Goal: Task Accomplishment & Management: Manage account settings

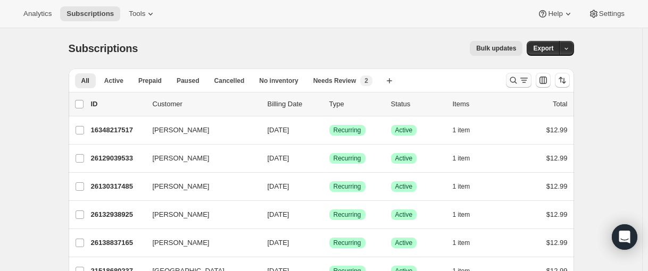
click at [512, 78] on icon "Search and filter results" at bounding box center [513, 80] width 11 height 11
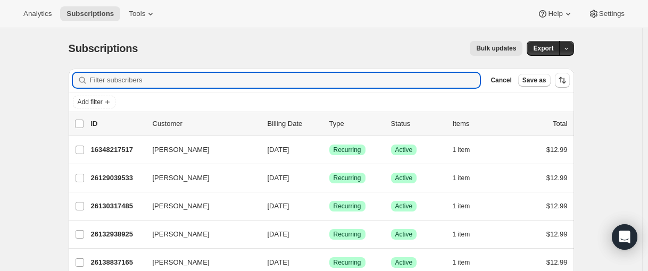
paste input "delores.burton@comcast.net"
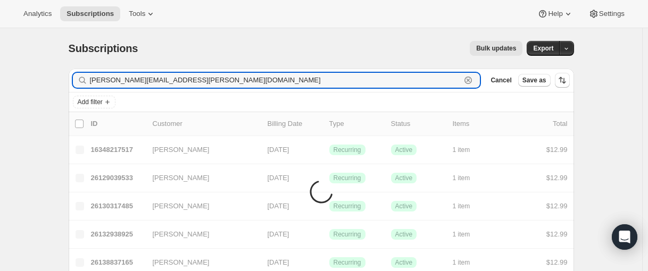
type input "delores.burton@comcast.net"
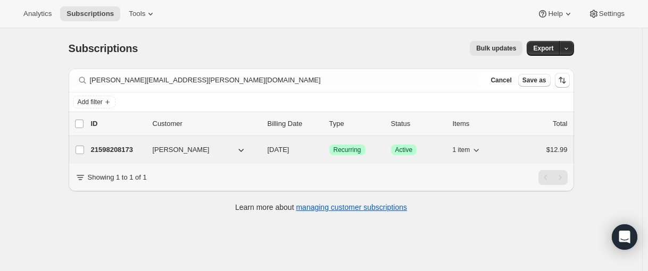
click at [117, 151] on p "21598208173" at bounding box center [117, 150] width 53 height 11
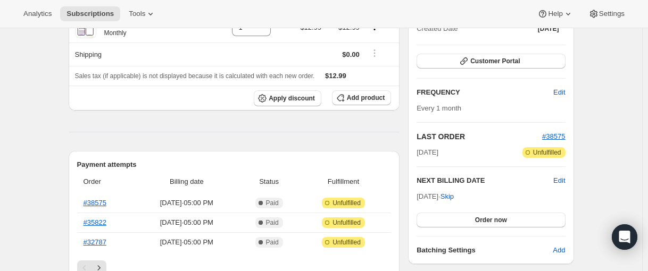
scroll to position [213, 0]
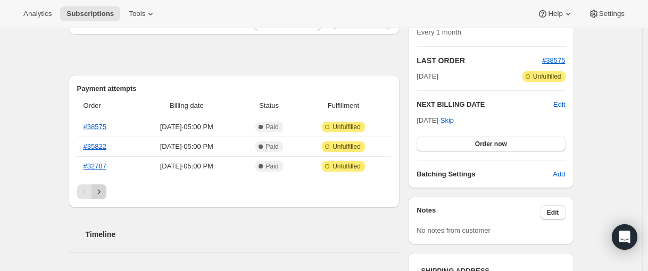
click at [105, 186] on button "Next" at bounding box center [99, 192] width 15 height 15
click at [103, 192] on icon "Next" at bounding box center [99, 192] width 11 height 11
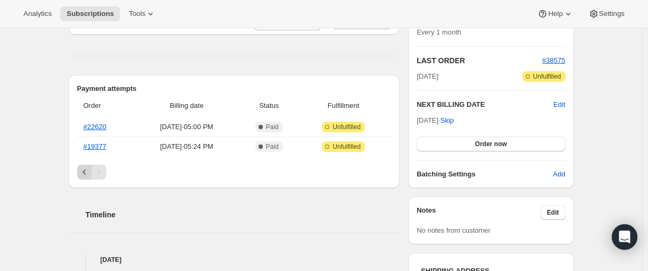
click at [88, 176] on icon "Previous" at bounding box center [84, 172] width 11 height 11
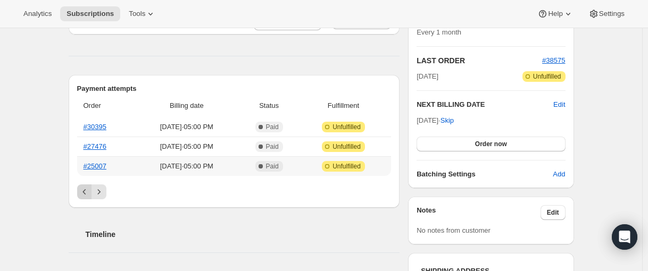
click at [88, 176] on th "#25007" at bounding box center [105, 166] width 57 height 20
click at [83, 188] on icon "Previous" at bounding box center [84, 192] width 11 height 11
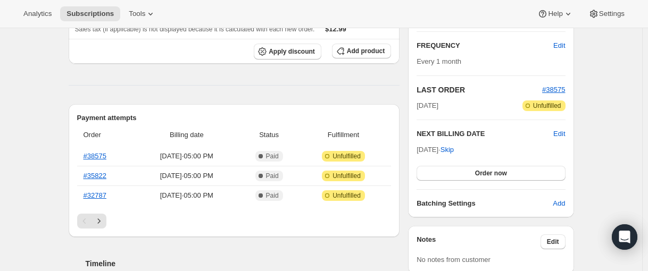
scroll to position [0, 0]
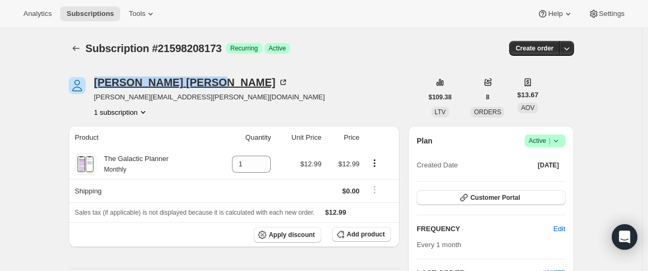
drag, startPoint x: 94, startPoint y: 83, endPoint x: 172, endPoint y: 80, distance: 78.8
click at [172, 80] on div "Delores Burton delores.burton@comcast.net 1 subscription" at bounding box center [246, 97] width 354 height 40
copy div "Delores Burton"
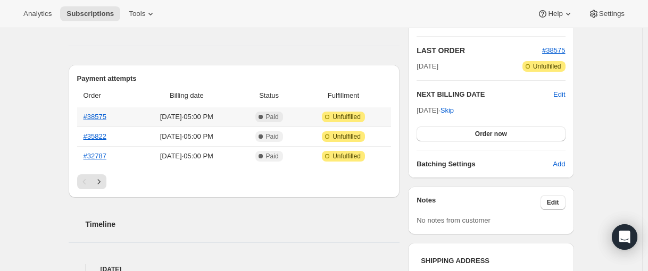
scroll to position [266, 0]
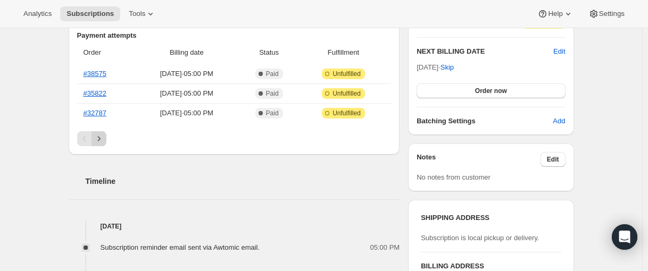
click at [100, 138] on icon "Next" at bounding box center [98, 138] width 3 height 5
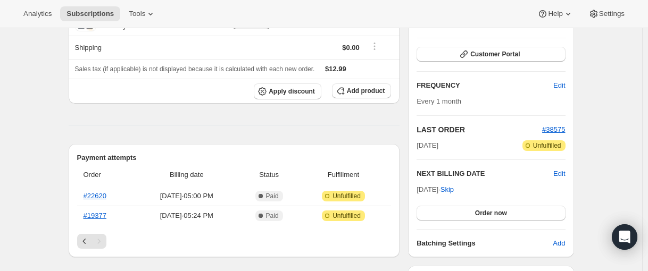
scroll to position [0, 0]
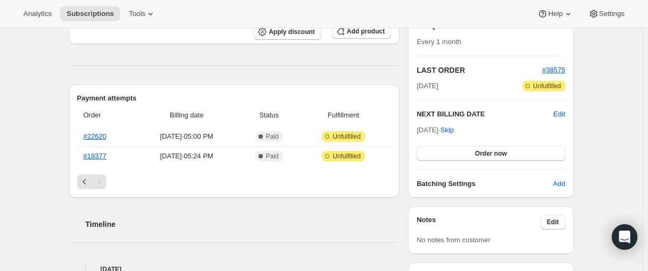
scroll to position [213, 0]
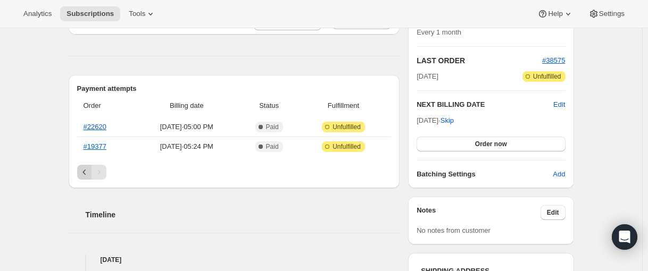
click at [89, 171] on button "Previous" at bounding box center [84, 172] width 15 height 15
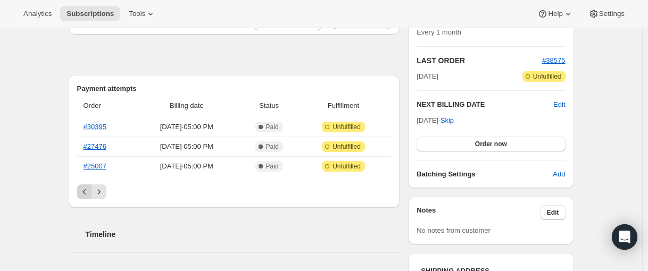
click at [85, 187] on icon "Previous" at bounding box center [84, 192] width 11 height 11
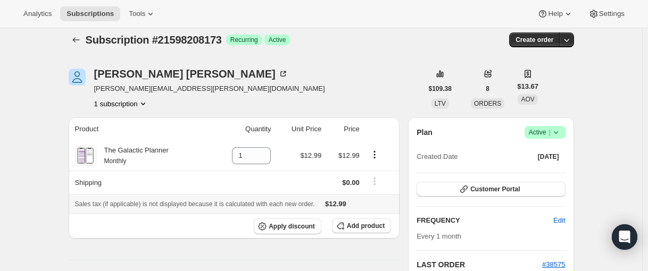
scroll to position [0, 0]
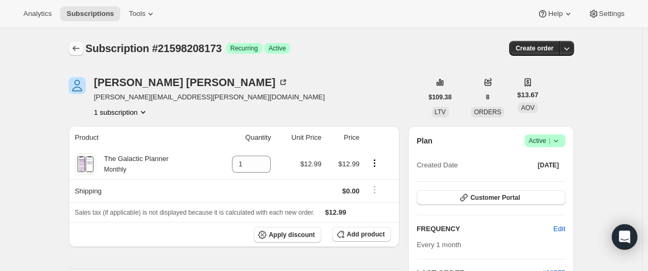
click at [81, 46] on icon "Subscriptions" at bounding box center [76, 48] width 11 height 11
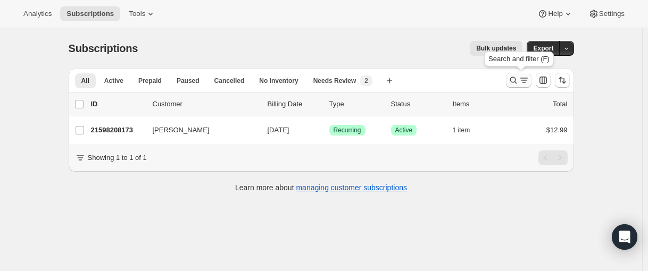
click at [516, 82] on icon "Search and filter results" at bounding box center [513, 80] width 7 height 7
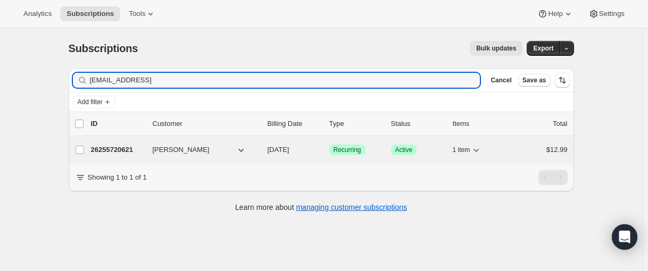
type input "BigmommaK25@gmail"
click at [112, 149] on p "26255720621" at bounding box center [117, 150] width 53 height 11
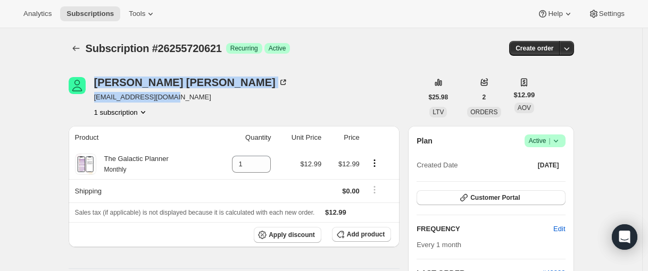
drag, startPoint x: 194, startPoint y: 96, endPoint x: 92, endPoint y: 95, distance: 102.2
click at [92, 95] on div "Linda Klein BigmommaK25@gmail.com 1 subscription" at bounding box center [246, 97] width 354 height 40
copy div "Linda Klein BigmommaK25@gmail.com"
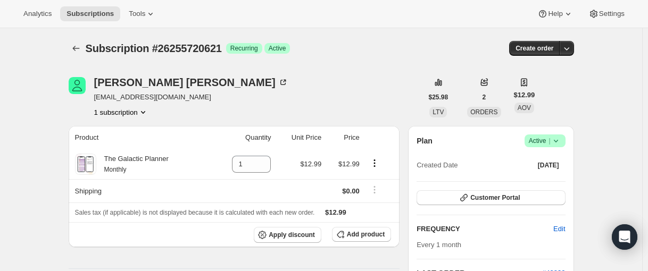
click at [195, 106] on div "Linda Klein BigmommaK25@gmail.com 1 subscription" at bounding box center [246, 97] width 354 height 40
drag, startPoint x: 189, startPoint y: 96, endPoint x: 96, endPoint y: 96, distance: 92.6
click at [96, 96] on div "Linda Klein BigmommaK25@gmail.com 1 subscription" at bounding box center [246, 97] width 354 height 40
copy span "BigmommaK25@gmail.com"
click at [80, 48] on icon "Subscriptions" at bounding box center [76, 48] width 11 height 11
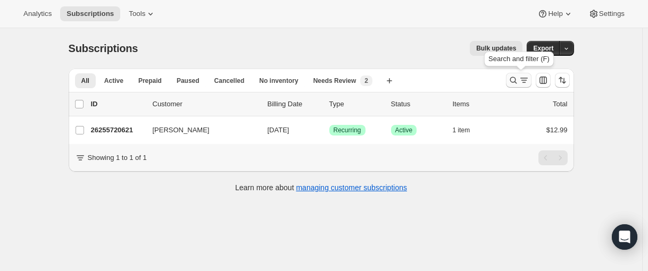
click at [516, 79] on icon "Search and filter results" at bounding box center [513, 80] width 11 height 11
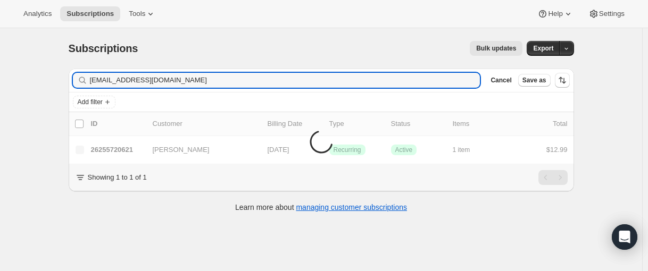
type input "lstalford@gmail.com"
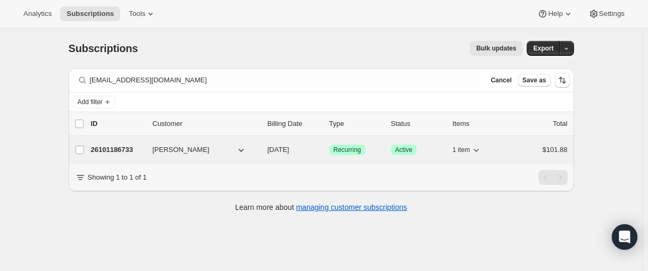
click at [105, 147] on p "26101186733" at bounding box center [117, 150] width 53 height 11
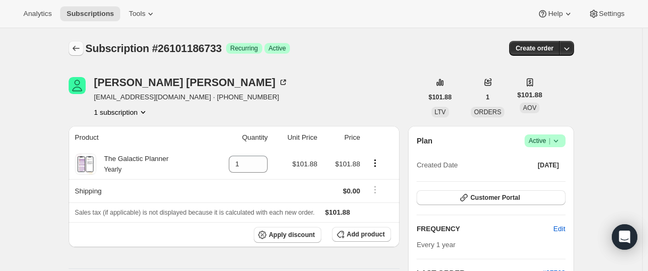
click at [81, 46] on icon "Subscriptions" at bounding box center [76, 48] width 11 height 11
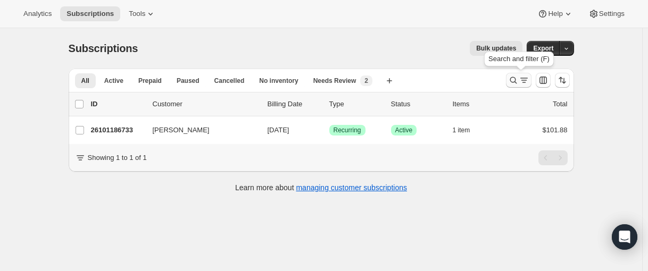
click at [513, 81] on icon "Search and filter results" at bounding box center [513, 80] width 7 height 7
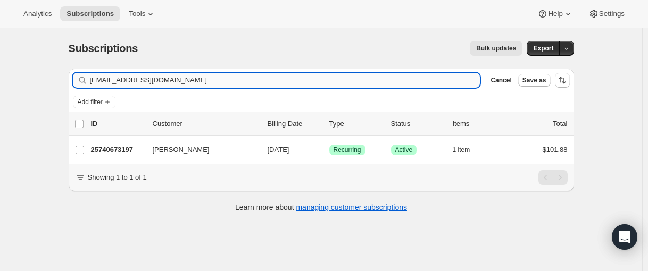
click at [170, 78] on input "dudestar_99@yahoo.com" at bounding box center [285, 80] width 391 height 15
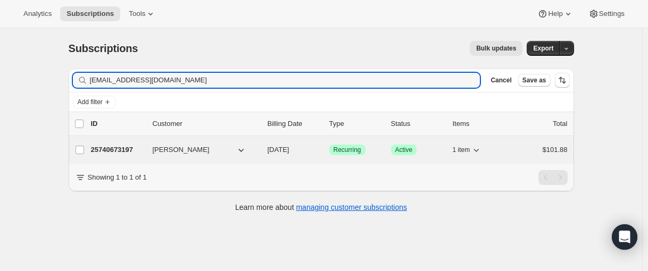
type input "dudestar_99@yahoo.com"
click at [123, 149] on p "25740673197" at bounding box center [117, 150] width 53 height 11
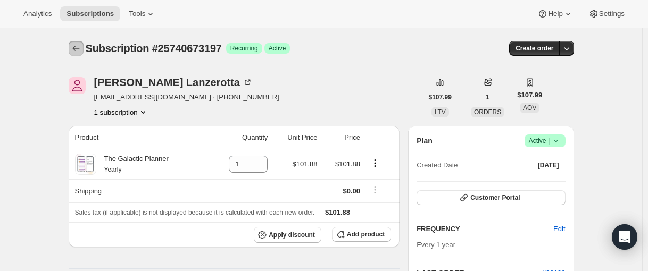
click at [78, 48] on icon "Subscriptions" at bounding box center [76, 48] width 11 height 11
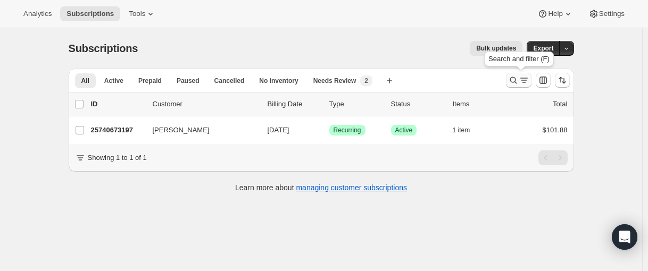
click at [515, 81] on icon "Search and filter results" at bounding box center [513, 80] width 11 height 11
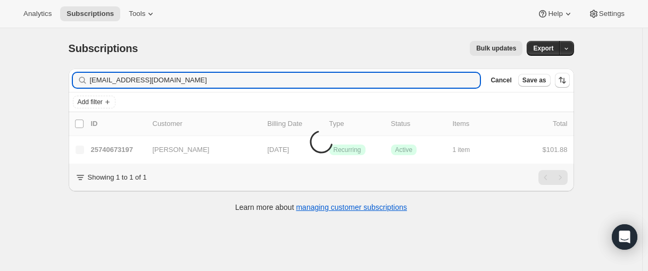
type input "[EMAIL_ADDRESS][DOMAIN_NAME]"
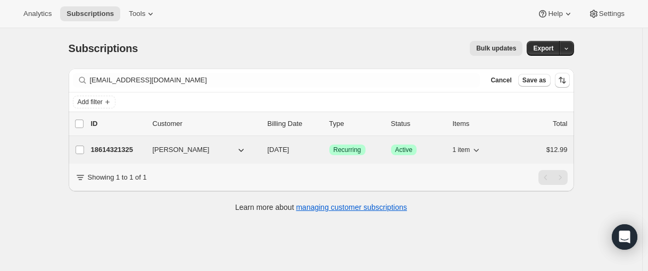
click at [113, 149] on p "18614321325" at bounding box center [117, 150] width 53 height 11
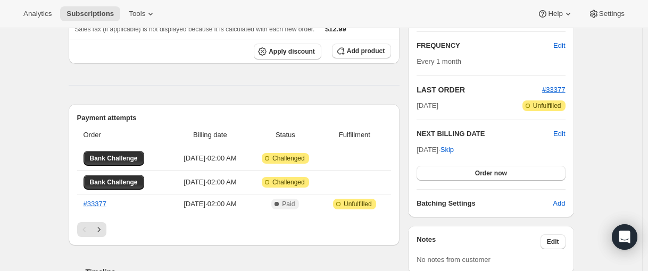
scroll to position [213, 0]
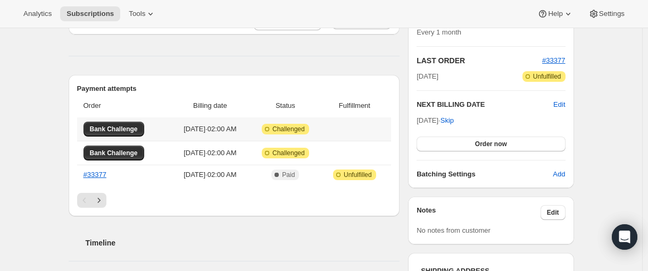
drag, startPoint x: 110, startPoint y: 128, endPoint x: 238, endPoint y: 188, distance: 142.4
click at [100, 148] on button "Bank Challenge" at bounding box center [114, 153] width 61 height 15
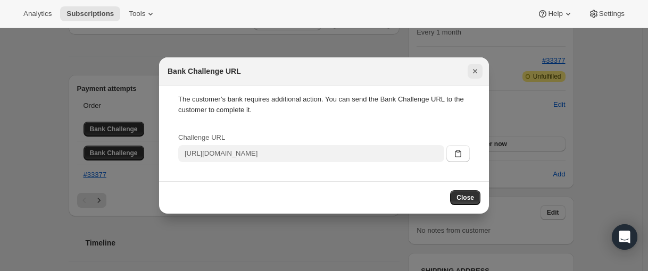
click at [473, 67] on icon "Close" at bounding box center [475, 71] width 11 height 11
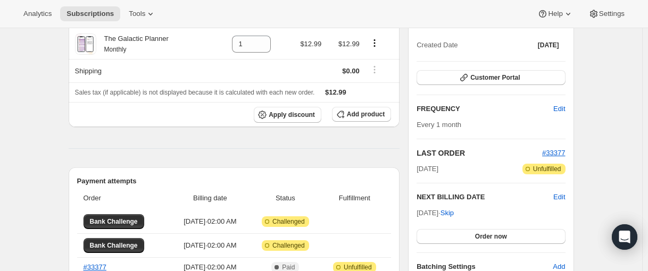
scroll to position [160, 0]
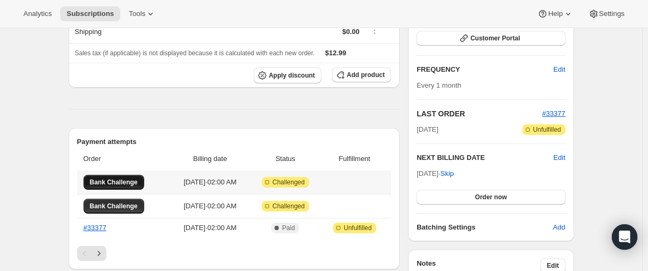
click at [111, 181] on span "Bank Challenge" at bounding box center [114, 182] width 48 height 9
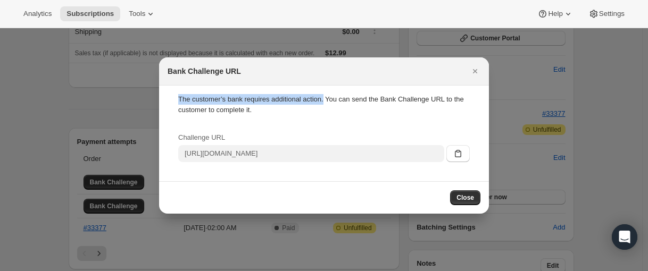
drag, startPoint x: 178, startPoint y: 101, endPoint x: 334, endPoint y: 103, distance: 155.9
click at [334, 103] on div "The customer’s bank requires additional action. You can send the Bank Challenge…" at bounding box center [324, 104] width 292 height 21
copy div "The customer’s bank requires additional action."
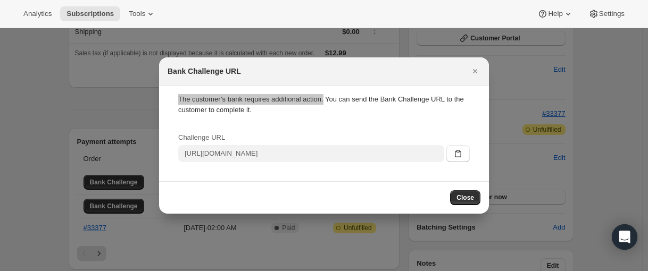
click at [204, 101] on div "The customer’s bank requires additional action. You can send the Bank Challenge…" at bounding box center [324, 104] width 292 height 21
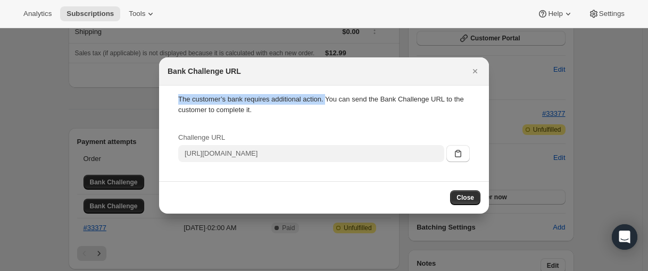
drag, startPoint x: 178, startPoint y: 100, endPoint x: 335, endPoint y: 102, distance: 157.0
click at [335, 102] on div "The customer’s bank requires additional action. You can send the Bank Challenge…" at bounding box center [324, 104] width 292 height 21
click at [213, 101] on div "The customer’s bank requires additional action. You can send the Bank Challenge…" at bounding box center [324, 104] width 292 height 21
drag, startPoint x: 182, startPoint y: 98, endPoint x: 335, endPoint y: 100, distance: 153.3
click at [335, 100] on div "The customer’s bank requires additional action. You can send the Bank Challenge…" at bounding box center [324, 104] width 292 height 21
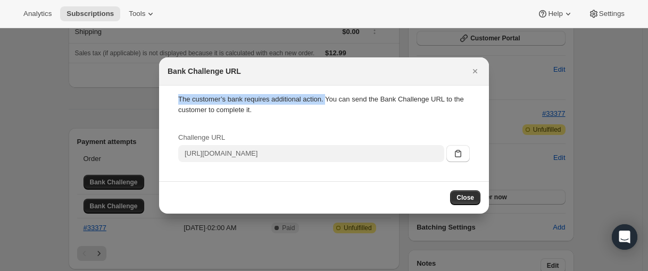
copy div "The customer’s bank requires additional action."
click at [469, 197] on span "Close" at bounding box center [466, 198] width 18 height 9
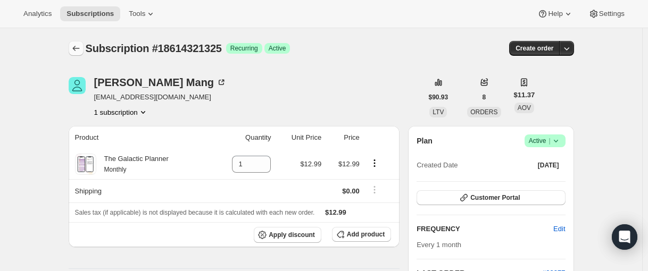
click at [81, 48] on icon "Subscriptions" at bounding box center [76, 48] width 11 height 11
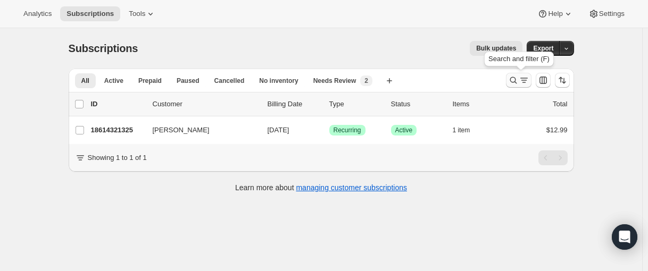
click at [512, 81] on icon "Search and filter results" at bounding box center [513, 80] width 11 height 11
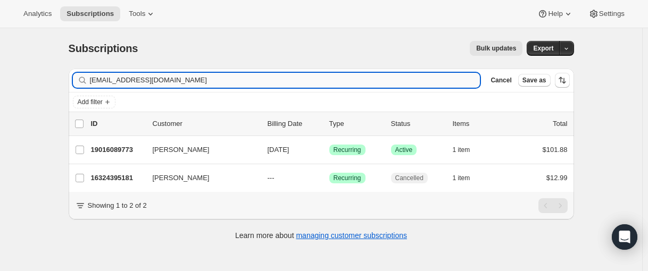
click at [184, 84] on input "kfredrich22@gmail.com" at bounding box center [285, 80] width 391 height 15
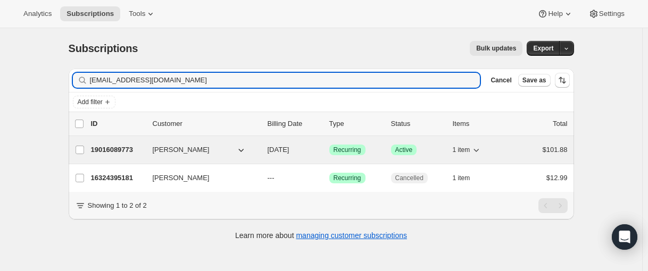
type input "kfredrich22@gmail.com"
click at [121, 154] on p "19016089773" at bounding box center [117, 150] width 53 height 11
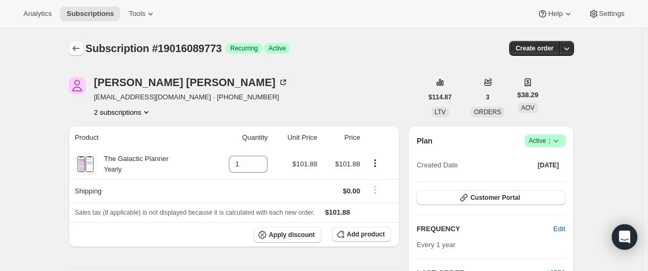
click at [76, 49] on icon "Subscriptions" at bounding box center [76, 48] width 11 height 11
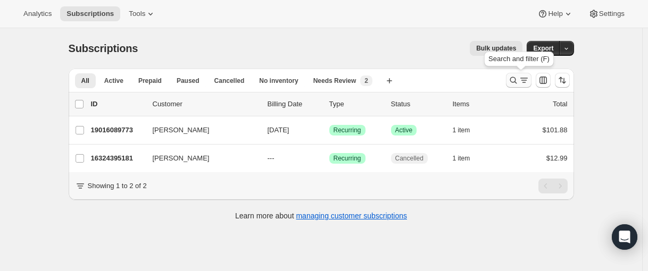
click at [517, 80] on icon "Search and filter results" at bounding box center [513, 80] width 7 height 7
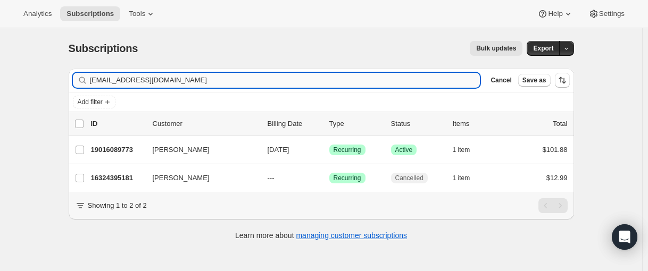
click at [235, 80] on input "kfredrich22@gmail.com" at bounding box center [285, 80] width 391 height 15
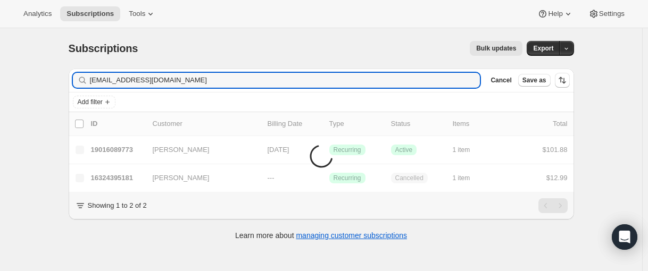
type input "[EMAIL_ADDRESS][DOMAIN_NAME]"
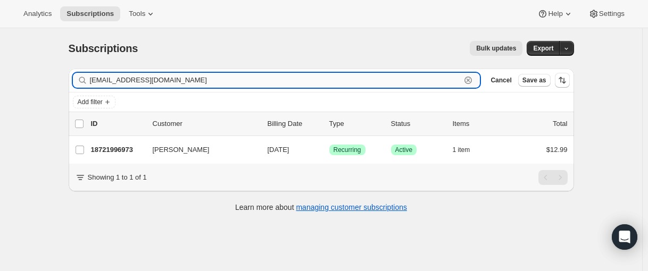
click at [208, 80] on input "[EMAIL_ADDRESS][DOMAIN_NAME]" at bounding box center [275, 80] width 371 height 15
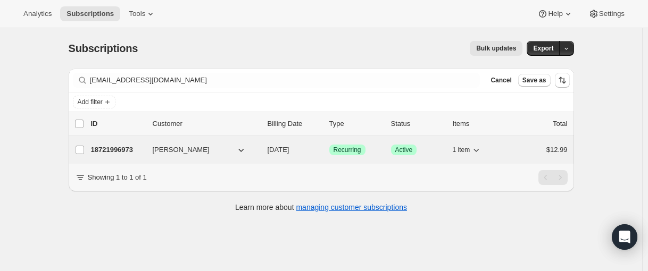
click at [128, 150] on p "18721996973" at bounding box center [117, 150] width 53 height 11
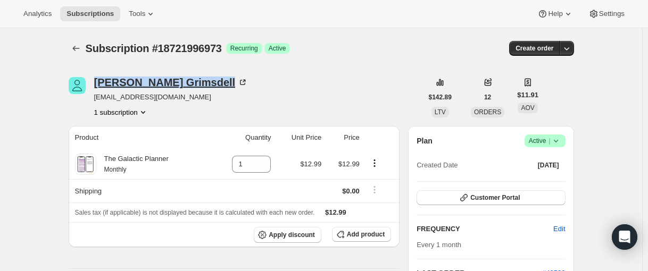
drag, startPoint x: 95, startPoint y: 80, endPoint x: 185, endPoint y: 86, distance: 90.2
click at [185, 86] on div "Marian Grimsdell mariangrimsdell@gmail.com 1 subscription" at bounding box center [246, 97] width 354 height 40
copy div "Marian Grimsdell"
click at [73, 49] on icon "Subscriptions" at bounding box center [76, 48] width 11 height 11
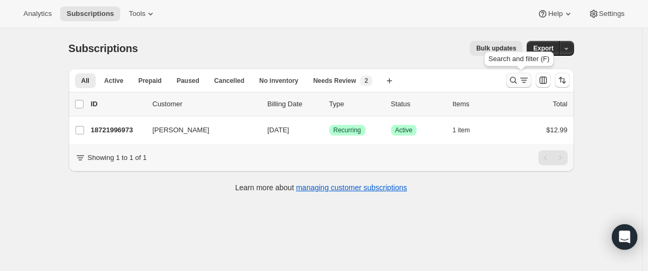
click at [514, 80] on icon "Search and filter results" at bounding box center [513, 80] width 11 height 11
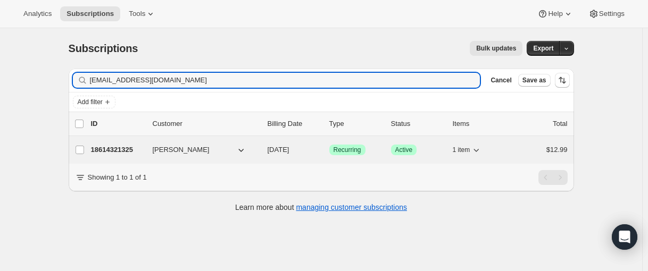
type input "[EMAIL_ADDRESS][DOMAIN_NAME]"
click at [117, 152] on p "18614321325" at bounding box center [117, 150] width 53 height 11
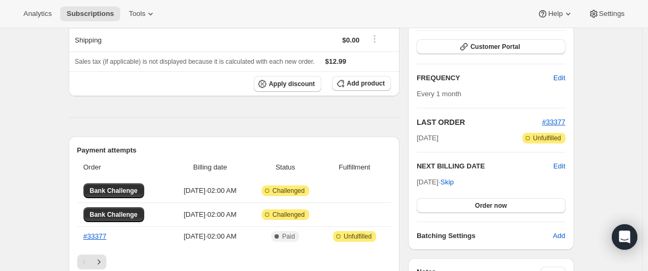
scroll to position [160, 0]
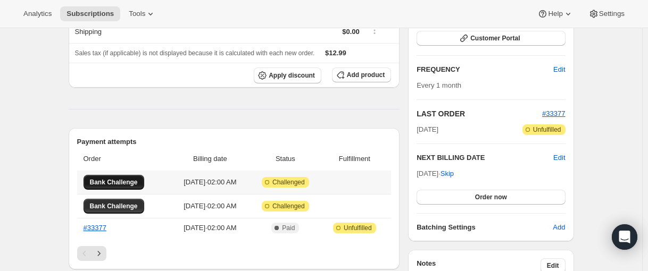
click at [110, 180] on span "Bank Challenge" at bounding box center [114, 182] width 48 height 9
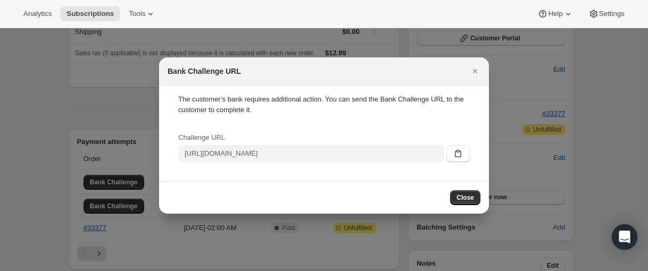
drag, startPoint x: 467, startPoint y: 196, endPoint x: 318, endPoint y: 165, distance: 152.8
click at [467, 196] on span "Close" at bounding box center [466, 198] width 18 height 9
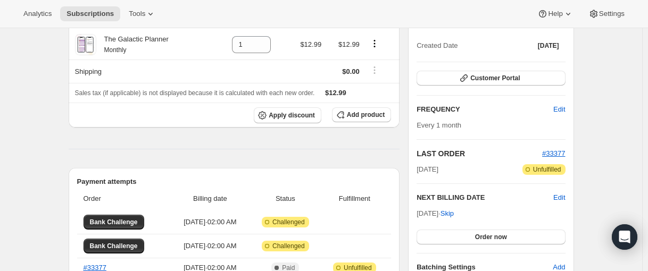
scroll to position [0, 0]
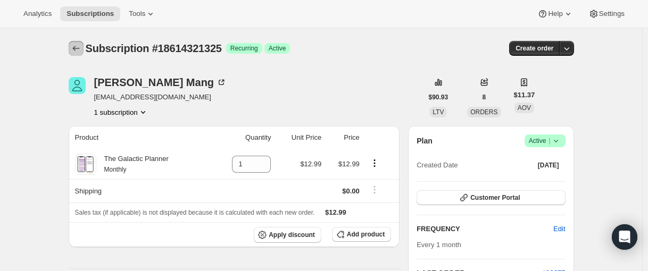
click at [78, 50] on icon "Subscriptions" at bounding box center [76, 48] width 11 height 11
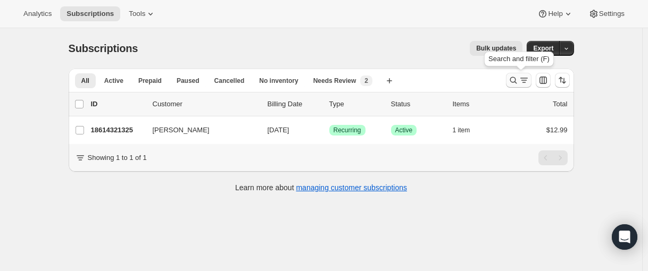
click at [512, 80] on icon "Search and filter results" at bounding box center [513, 80] width 11 height 11
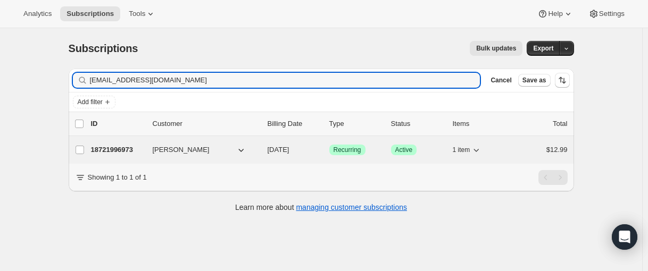
type input "[EMAIL_ADDRESS][DOMAIN_NAME]"
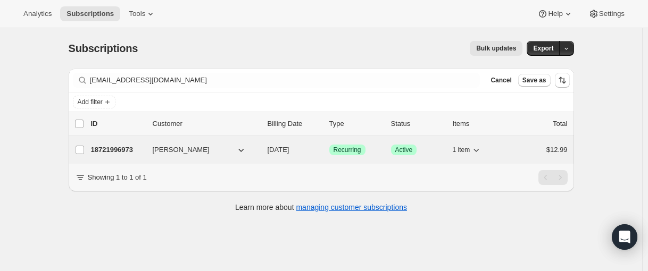
click at [115, 151] on p "18721996973" at bounding box center [117, 150] width 53 height 11
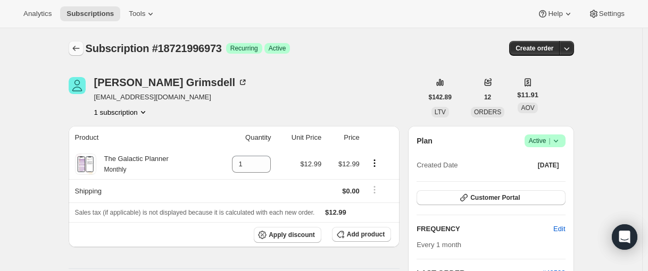
click at [80, 46] on icon "Subscriptions" at bounding box center [76, 48] width 11 height 11
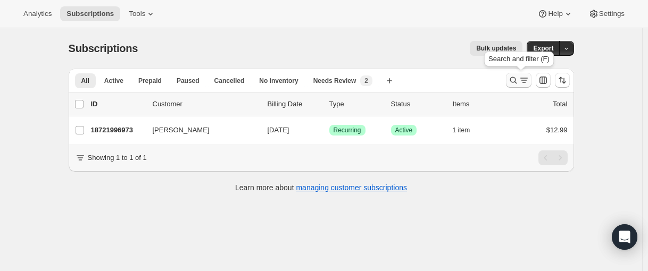
click at [519, 80] on icon "Search and filter results" at bounding box center [513, 80] width 11 height 11
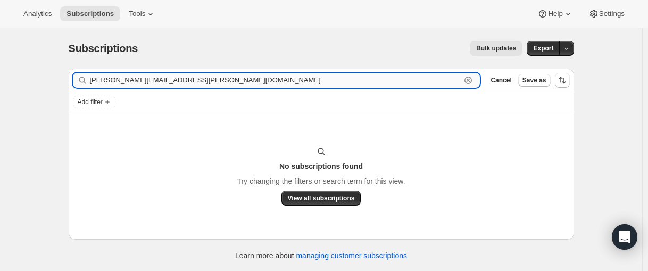
click at [192, 82] on input "[PERSON_NAME][EMAIL_ADDRESS][PERSON_NAME][DOMAIN_NAME]" at bounding box center [275, 80] width 371 height 15
drag, startPoint x: 193, startPoint y: 82, endPoint x: 201, endPoint y: 82, distance: 8.0
click at [193, 82] on input "[PERSON_NAME][EMAIL_ADDRESS][PERSON_NAME][DOMAIN_NAME]" at bounding box center [275, 80] width 371 height 15
paste input "[PERSON_NAME]"
click at [107, 82] on input "[PERSON_NAME]" at bounding box center [275, 80] width 371 height 15
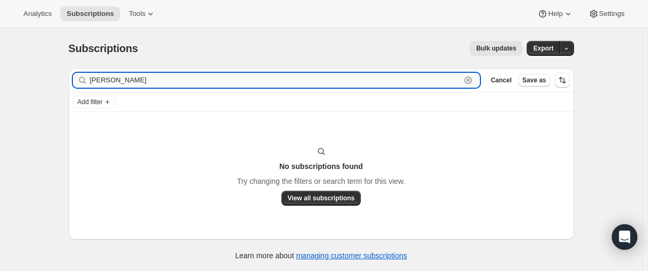
click at [107, 82] on input "[PERSON_NAME]" at bounding box center [275, 80] width 371 height 15
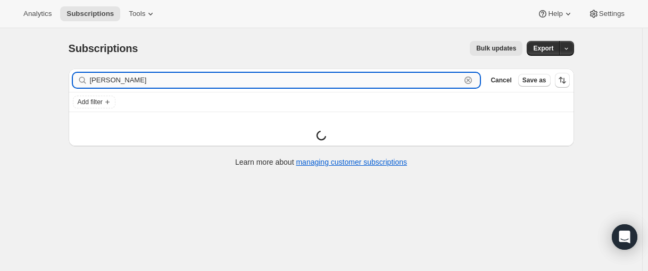
click at [129, 83] on input "[PERSON_NAME]" at bounding box center [275, 80] width 371 height 15
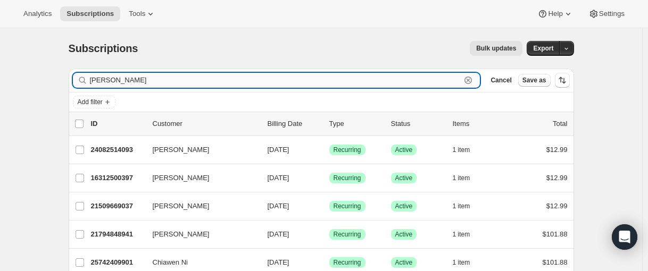
click at [247, 76] on input "[PERSON_NAME]" at bounding box center [275, 80] width 371 height 15
paste input "[EMAIL_ADDRESS][DOMAIN_NAME]"
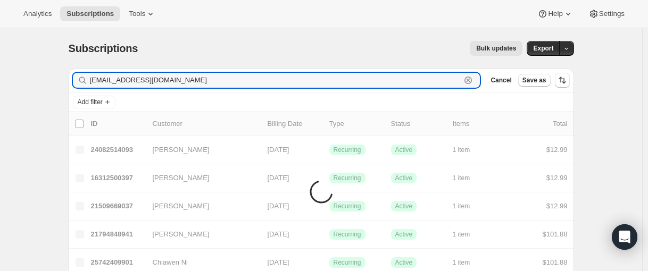
type input "[EMAIL_ADDRESS][DOMAIN_NAME]"
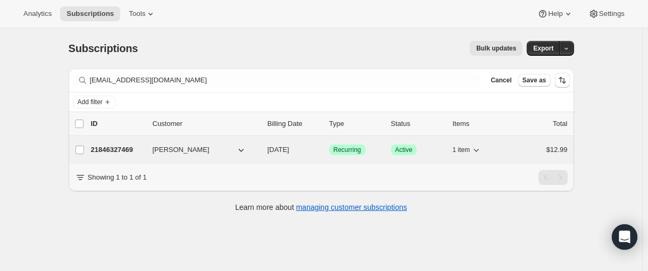
click at [109, 151] on p "21846327469" at bounding box center [117, 150] width 53 height 11
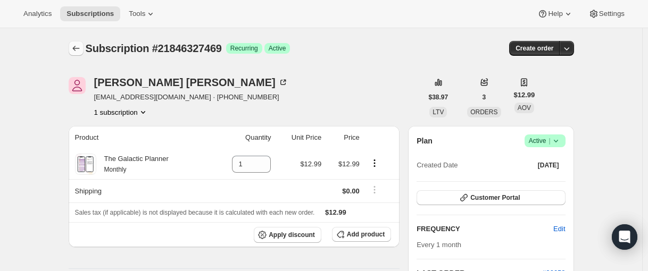
click at [81, 51] on icon "Subscriptions" at bounding box center [76, 48] width 11 height 11
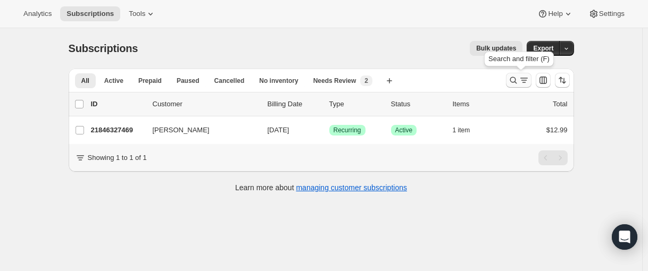
click at [515, 80] on icon "Search and filter results" at bounding box center [513, 80] width 11 height 11
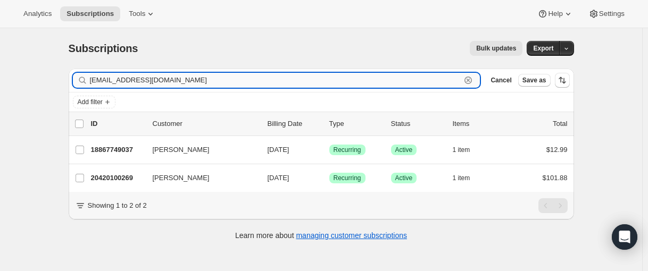
click at [167, 79] on input "[EMAIL_ADDRESS][DOMAIN_NAME]" at bounding box center [275, 80] width 371 height 15
paste input "danzworks@g"
type input "[EMAIL_ADDRESS][DOMAIN_NAME]"
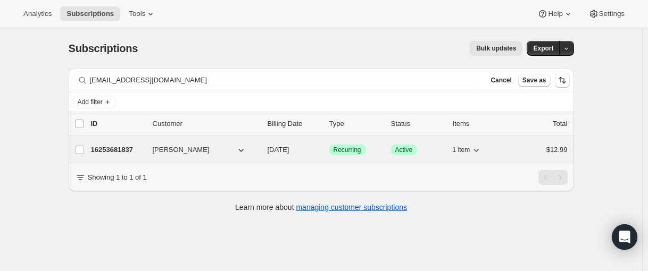
click at [114, 152] on p "16253681837" at bounding box center [117, 150] width 53 height 11
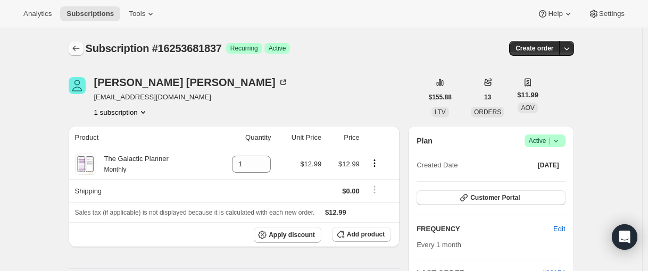
click at [81, 50] on icon "Subscriptions" at bounding box center [76, 48] width 11 height 11
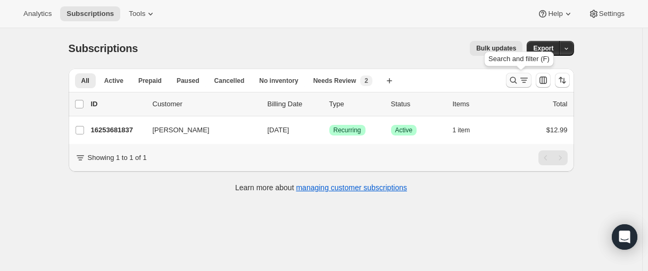
click at [516, 81] on icon "Search and filter results" at bounding box center [513, 80] width 11 height 11
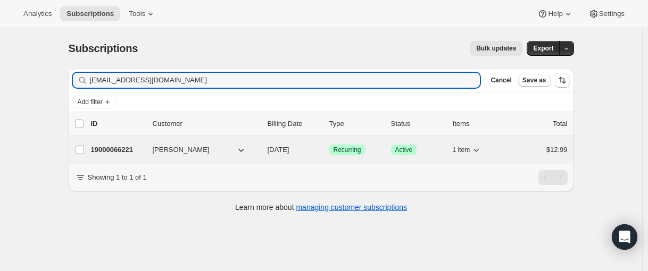
type input "[EMAIL_ADDRESS][DOMAIN_NAME]"
click at [111, 150] on p "19000066221" at bounding box center [117, 150] width 53 height 11
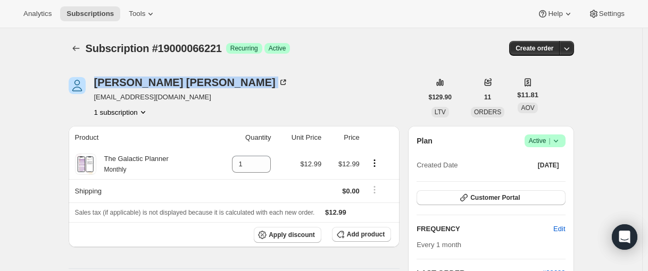
drag, startPoint x: 94, startPoint y: 82, endPoint x: 2, endPoint y: 107, distance: 95.4
click at [188, 87] on div "[PERSON_NAME] [EMAIL_ADDRESS][DOMAIN_NAME] 1 subscription" at bounding box center [246, 97] width 354 height 40
copy div "[PERSON_NAME]"
click at [81, 49] on icon "Subscriptions" at bounding box center [76, 48] width 11 height 11
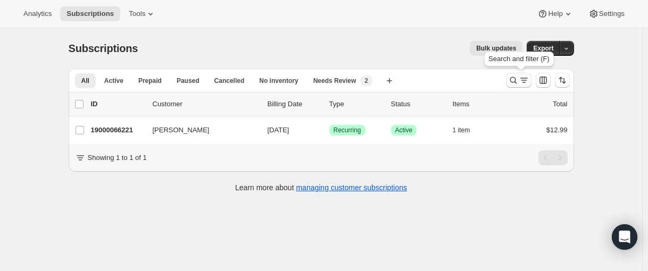
click at [512, 79] on icon "Search and filter results" at bounding box center [513, 80] width 11 height 11
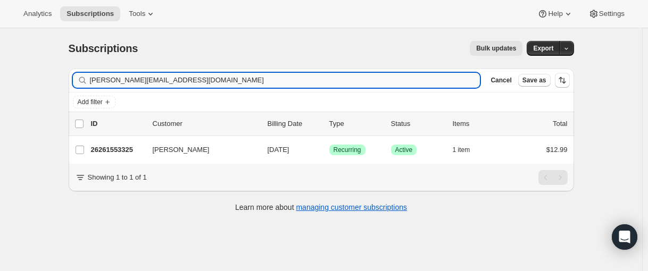
click at [184, 79] on input "[PERSON_NAME][EMAIL_ADDRESS][DOMAIN_NAME]" at bounding box center [285, 80] width 391 height 15
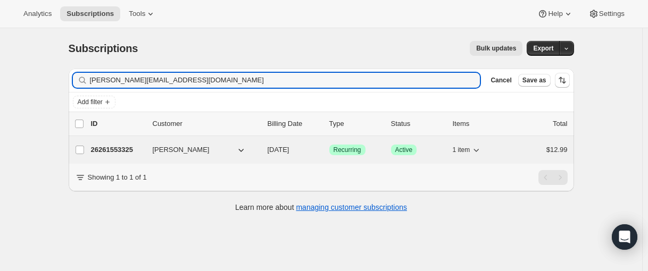
type input "[PERSON_NAME][EMAIL_ADDRESS][DOMAIN_NAME]"
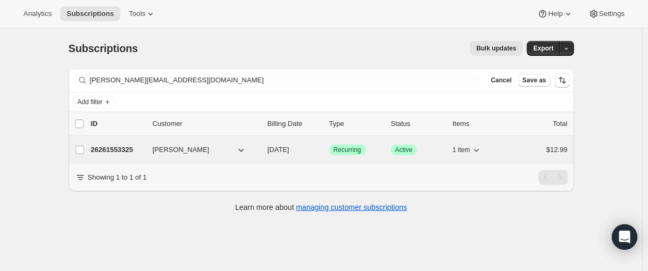
click at [111, 145] on p "26261553325" at bounding box center [117, 150] width 53 height 11
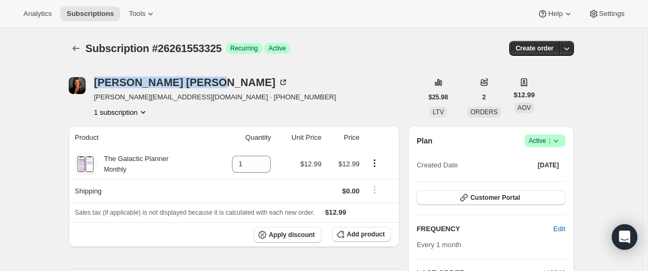
drag, startPoint x: 103, startPoint y: 82, endPoint x: 1, endPoint y: 85, distance: 101.7
click at [165, 84] on div "[PERSON_NAME] [PERSON_NAME][EMAIL_ADDRESS][DOMAIN_NAME] · [PHONE_NUMBER] 1 subs…" at bounding box center [246, 97] width 354 height 40
copy div "[PERSON_NAME]"
drag, startPoint x: 93, startPoint y: 77, endPoint x: 166, endPoint y: 76, distance: 73.4
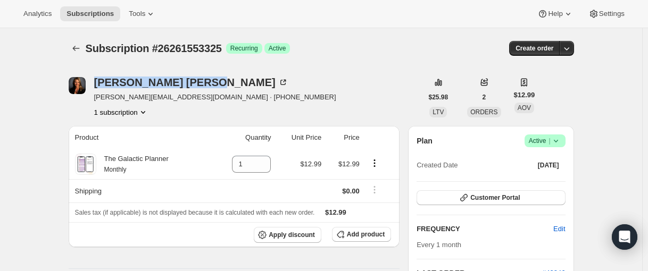
copy div "[PERSON_NAME]"
click at [80, 47] on icon "Subscriptions" at bounding box center [76, 48] width 11 height 11
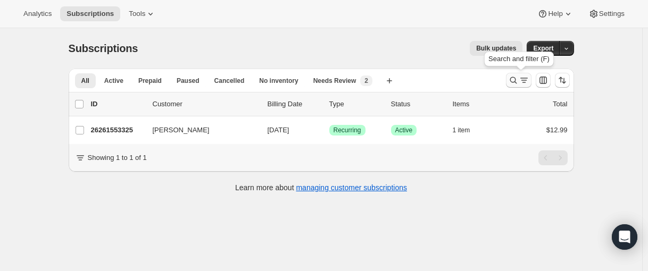
click at [516, 80] on icon "Search and filter results" at bounding box center [513, 80] width 11 height 11
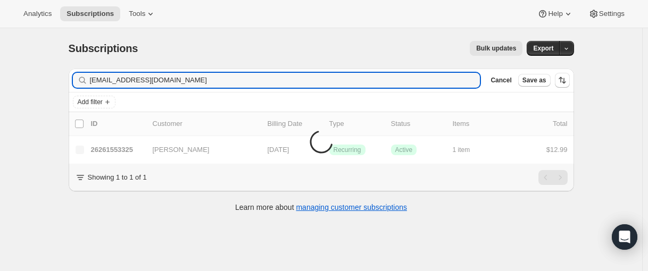
type input "[EMAIL_ADDRESS][DOMAIN_NAME]"
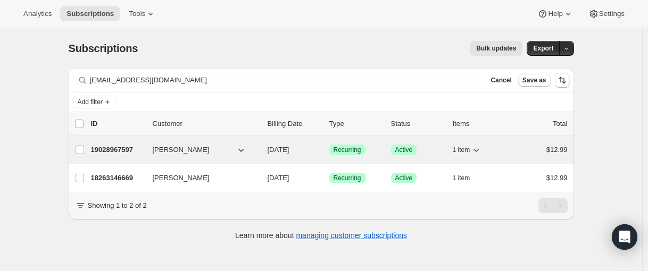
click at [114, 152] on p "19028967597" at bounding box center [117, 150] width 53 height 11
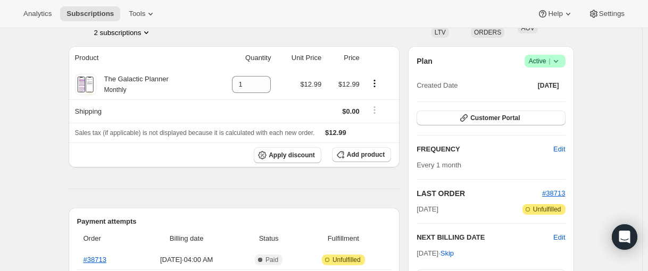
scroll to position [160, 0]
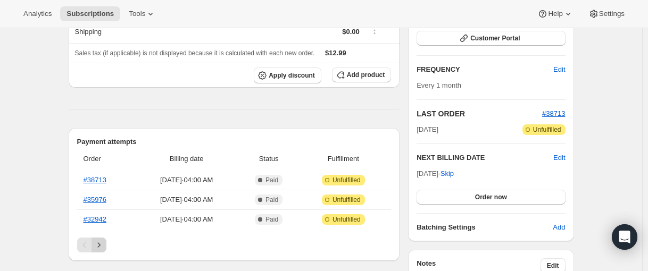
click at [103, 243] on icon "Next" at bounding box center [99, 245] width 11 height 11
click at [101, 243] on icon "Next" at bounding box center [99, 245] width 11 height 11
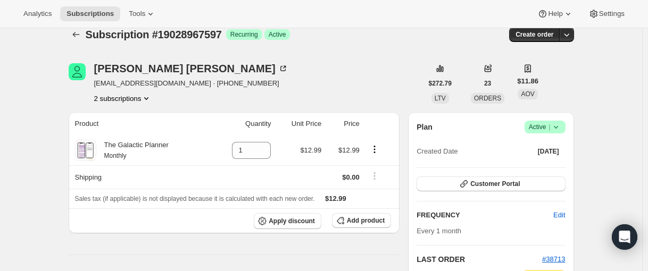
scroll to position [0, 0]
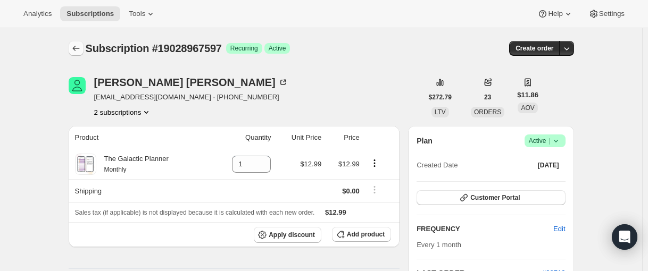
click at [81, 52] on icon "Subscriptions" at bounding box center [76, 48] width 11 height 11
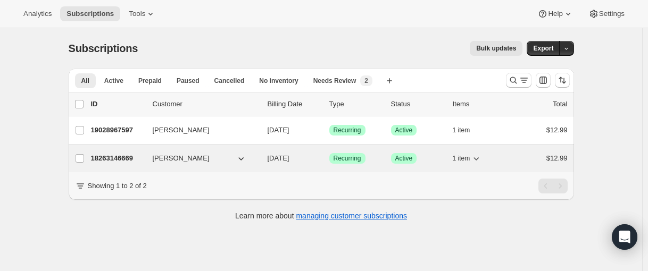
click at [116, 157] on p "18263146669" at bounding box center [117, 158] width 53 height 11
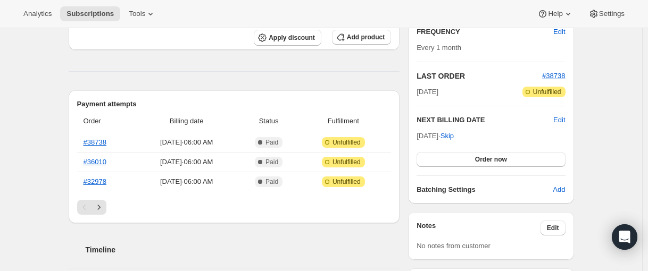
scroll to position [266, 0]
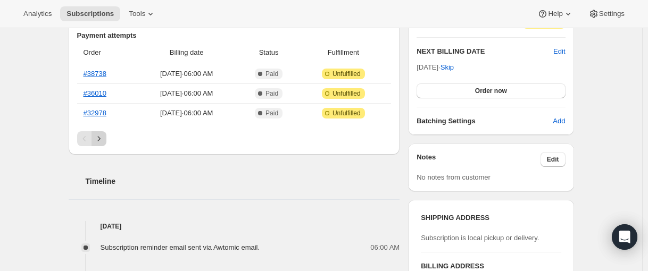
click at [104, 137] on icon "Next" at bounding box center [99, 139] width 11 height 11
click at [87, 140] on icon "Previous" at bounding box center [84, 139] width 11 height 11
click at [98, 142] on icon "Next" at bounding box center [99, 139] width 11 height 11
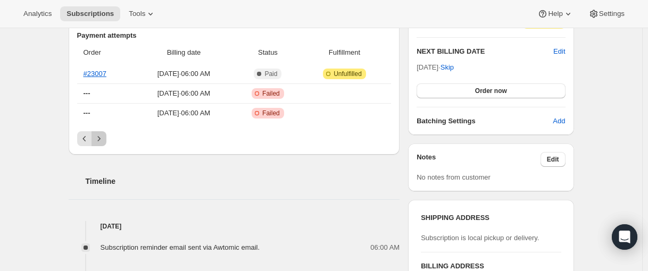
click at [101, 141] on icon "Next" at bounding box center [99, 139] width 11 height 11
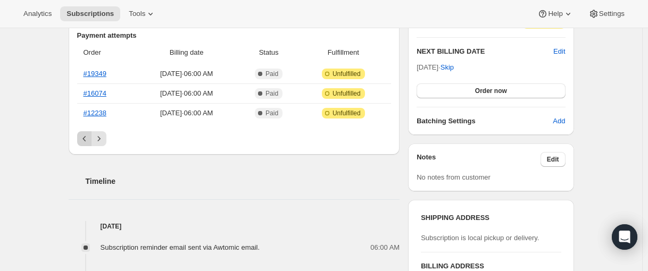
click at [90, 139] on icon "Previous" at bounding box center [84, 139] width 11 height 11
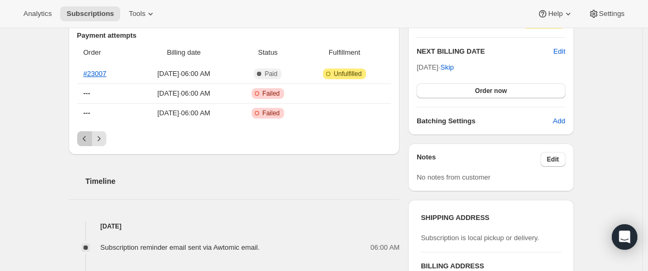
click at [90, 139] on icon "Previous" at bounding box center [84, 139] width 11 height 11
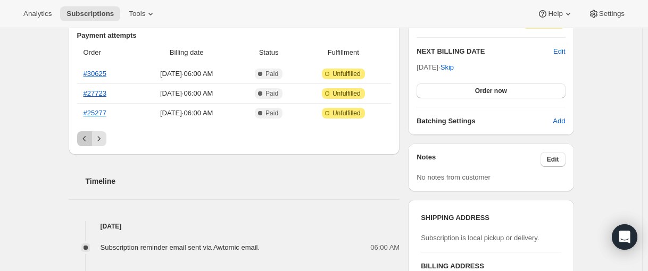
click at [86, 143] on icon "Previous" at bounding box center [84, 139] width 11 height 11
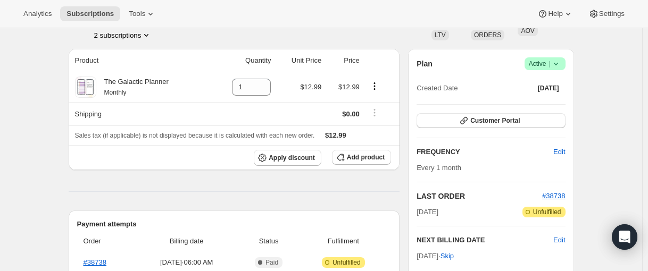
scroll to position [0, 0]
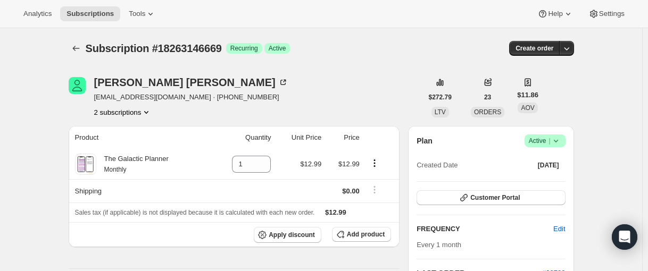
click at [128, 112] on button "2 subscriptions" at bounding box center [123, 112] width 58 height 11
click at [121, 146] on span "19028967597" at bounding box center [109, 150] width 43 height 8
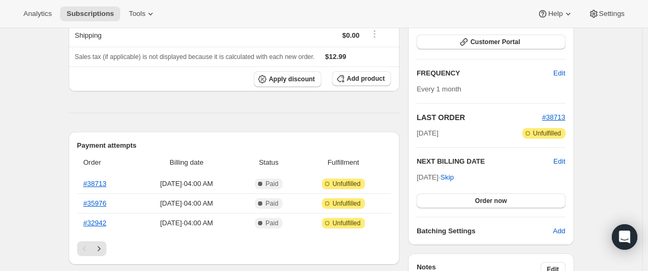
scroll to position [160, 0]
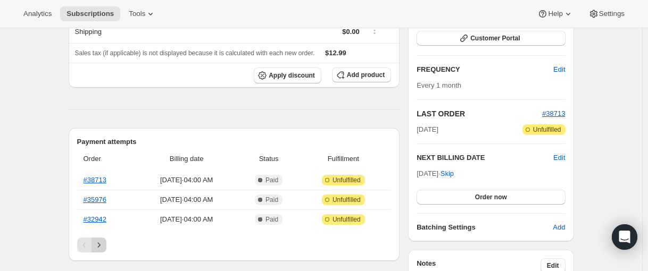
click at [104, 249] on icon "Next" at bounding box center [99, 245] width 11 height 11
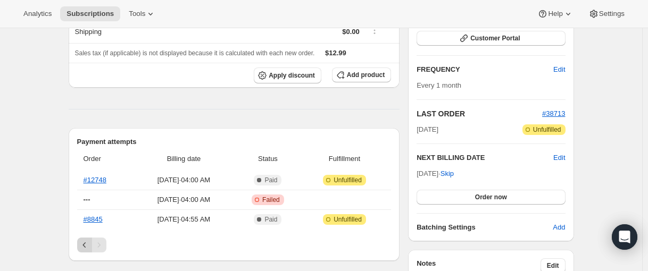
click at [86, 244] on icon "Previous" at bounding box center [83, 245] width 3 height 5
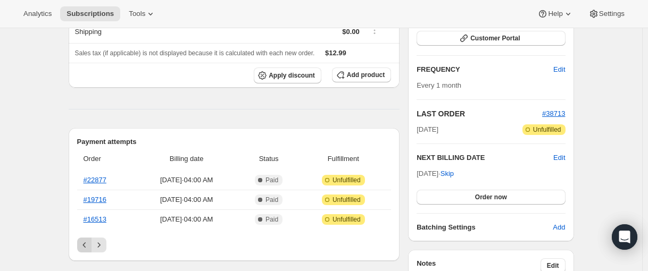
click at [86, 247] on icon "Previous" at bounding box center [84, 245] width 11 height 11
click at [85, 250] on icon "Previous" at bounding box center [84, 245] width 11 height 11
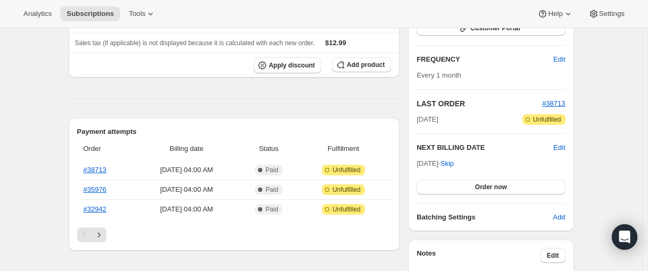
scroll to position [0, 0]
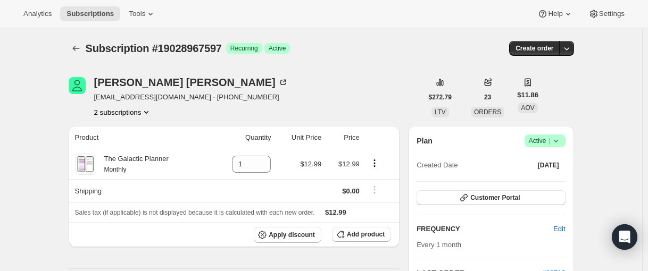
click at [113, 112] on button "2 subscriptions" at bounding box center [123, 112] width 58 height 11
click at [111, 133] on span "18263146669" at bounding box center [109, 132] width 43 height 8
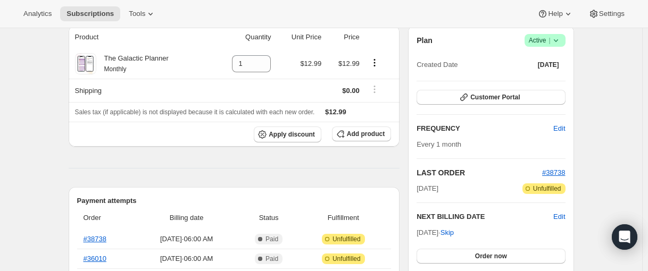
scroll to position [53, 0]
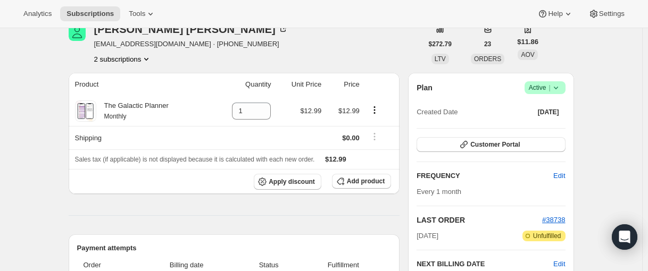
click at [129, 60] on button "2 subscriptions" at bounding box center [123, 59] width 58 height 11
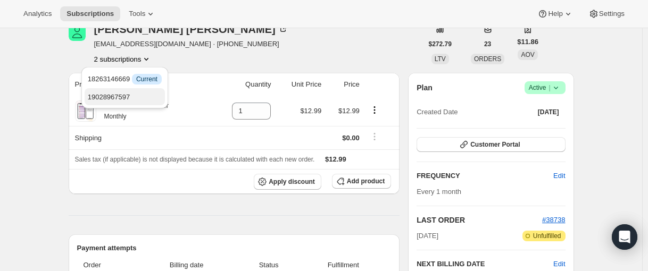
click at [124, 92] on span "19028967597" at bounding box center [125, 97] width 74 height 11
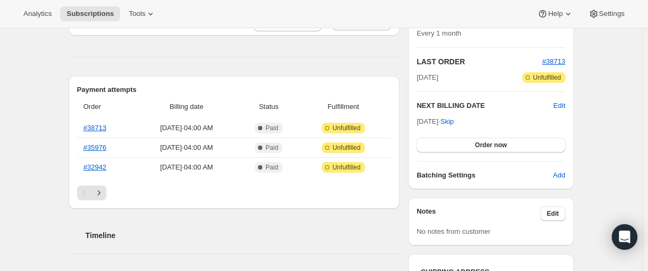
scroll to position [213, 0]
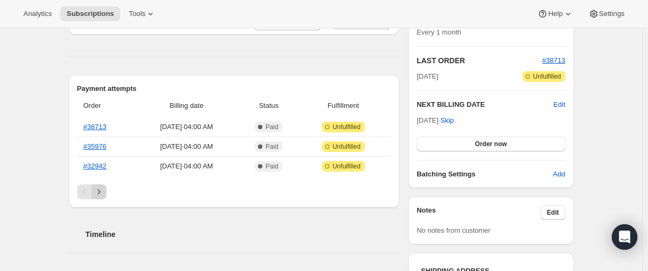
click at [104, 193] on icon "Next" at bounding box center [99, 192] width 11 height 11
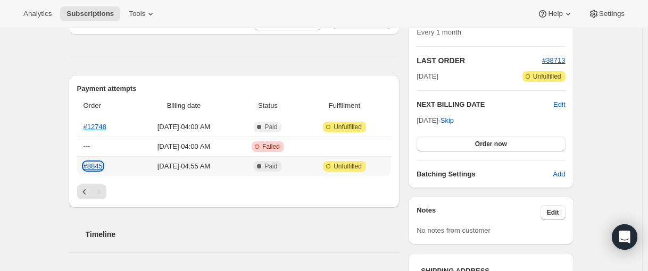
click at [92, 166] on link "#8845" at bounding box center [93, 166] width 19 height 8
click at [98, 126] on link "#12748" at bounding box center [95, 127] width 23 height 8
click at [88, 196] on icon "Previous" at bounding box center [84, 192] width 11 height 11
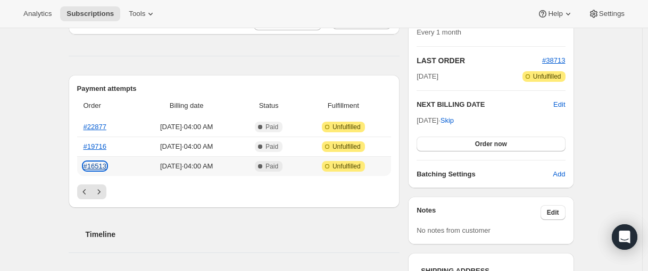
click at [102, 165] on link "#16513" at bounding box center [95, 166] width 23 height 8
click at [96, 147] on link "#19716" at bounding box center [95, 147] width 23 height 8
click at [100, 128] on link "#22877" at bounding box center [95, 127] width 23 height 8
click at [87, 188] on icon "Previous" at bounding box center [84, 192] width 11 height 11
click at [101, 169] on link "#25233" at bounding box center [95, 166] width 23 height 8
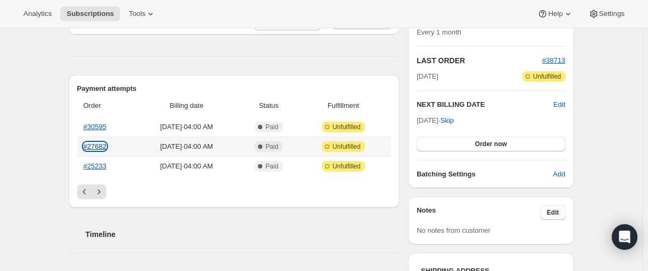
click at [100, 147] on link "#27682" at bounding box center [95, 147] width 23 height 8
click at [100, 128] on link "#30595" at bounding box center [95, 127] width 23 height 8
click at [86, 190] on icon "Previous" at bounding box center [84, 192] width 11 height 11
click at [104, 192] on icon "Next" at bounding box center [99, 192] width 11 height 11
click at [85, 189] on icon "Previous" at bounding box center [84, 192] width 11 height 11
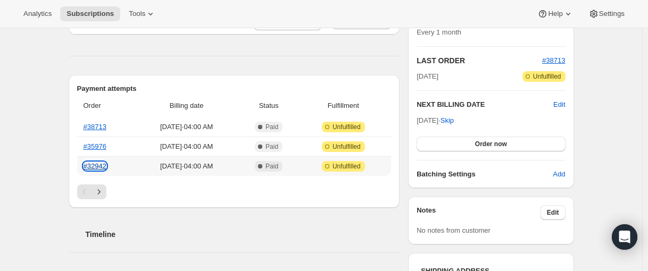
click at [100, 167] on link "#32942" at bounding box center [95, 166] width 23 height 8
click at [98, 146] on link "#35976" at bounding box center [95, 147] width 23 height 8
click at [98, 124] on link "#38713" at bounding box center [95, 127] width 23 height 8
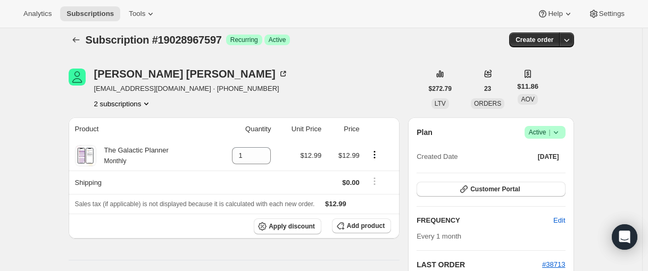
scroll to position [0, 0]
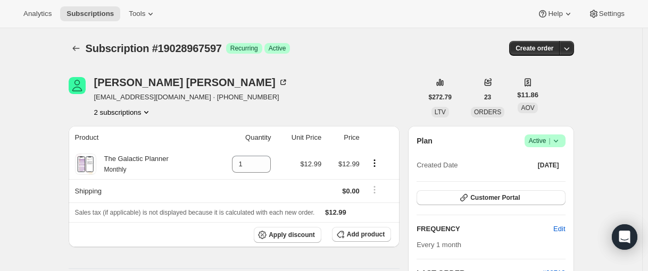
click at [125, 112] on button "2 subscriptions" at bounding box center [123, 112] width 58 height 11
click at [116, 129] on span "18263146669" at bounding box center [109, 132] width 43 height 8
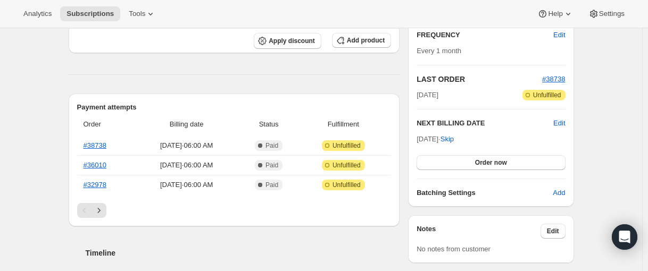
scroll to position [213, 0]
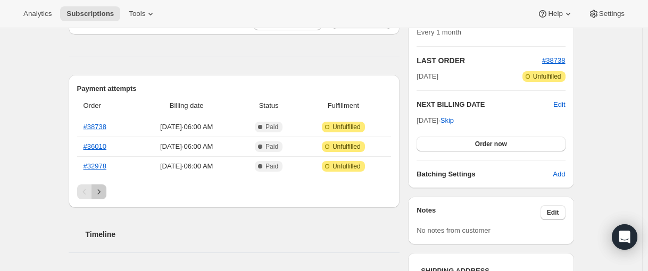
click at [104, 188] on icon "Next" at bounding box center [99, 192] width 11 height 11
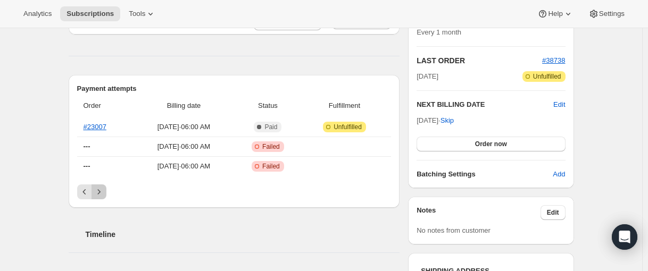
click at [102, 189] on icon "Next" at bounding box center [99, 192] width 11 height 11
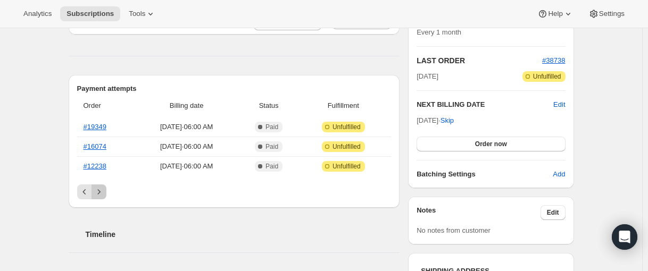
click at [102, 189] on icon "Next" at bounding box center [99, 192] width 11 height 11
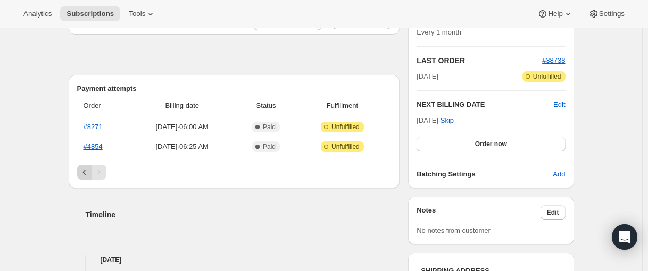
click at [84, 170] on icon "Previous" at bounding box center [84, 172] width 11 height 11
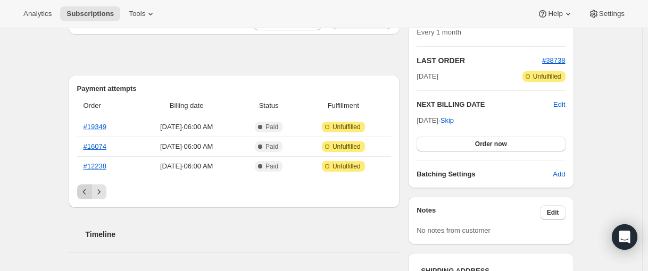
click at [88, 188] on icon "Previous" at bounding box center [84, 192] width 11 height 11
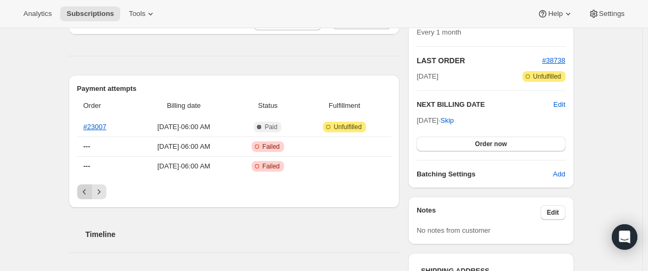
click at [88, 189] on icon "Previous" at bounding box center [84, 192] width 11 height 11
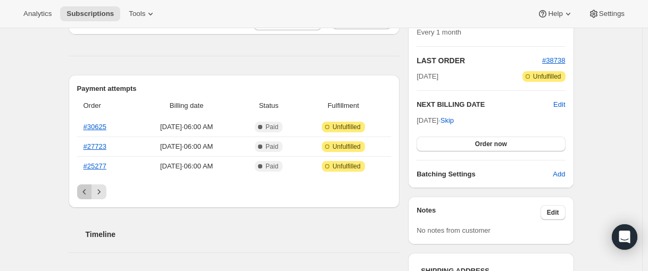
click at [88, 189] on icon "Previous" at bounding box center [84, 192] width 11 height 11
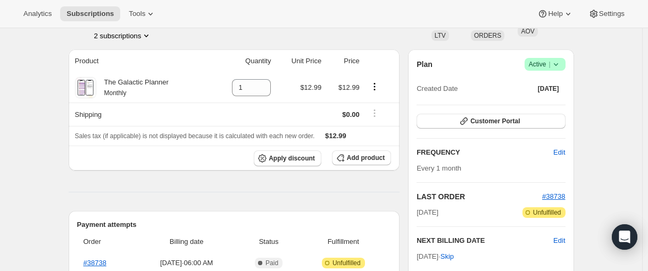
scroll to position [53, 0]
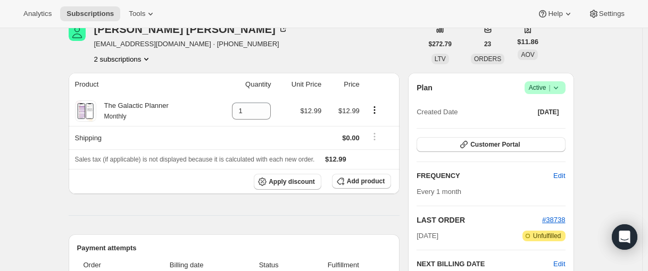
click at [116, 61] on button "2 subscriptions" at bounding box center [123, 59] width 58 height 11
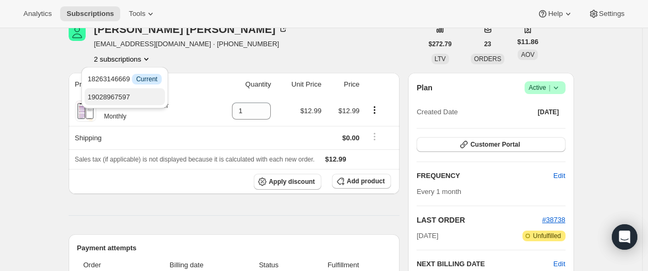
click at [115, 91] on button "19028967597" at bounding box center [125, 96] width 80 height 17
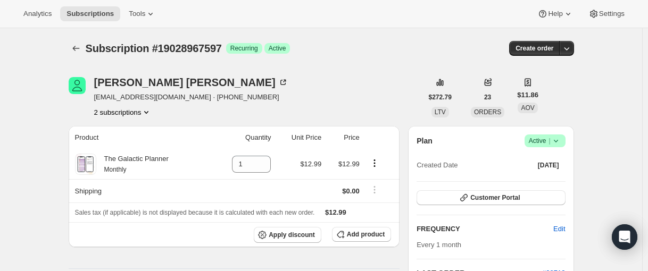
click at [137, 112] on button "2 subscriptions" at bounding box center [123, 112] width 58 height 11
click at [135, 130] on span "18263146669" at bounding box center [125, 132] width 74 height 11
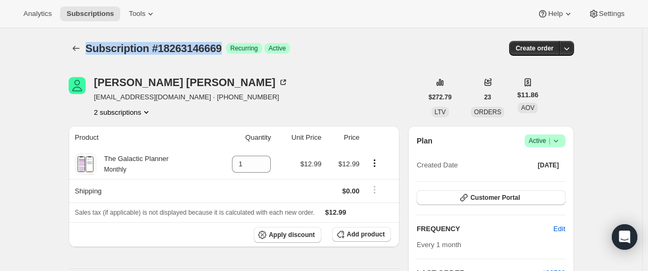
drag, startPoint x: 89, startPoint y: 49, endPoint x: 234, endPoint y: 47, distance: 144.2
click at [222, 47] on span "Subscription #18263146669" at bounding box center [154, 49] width 136 height 12
copy span "Subscription #18263146669"
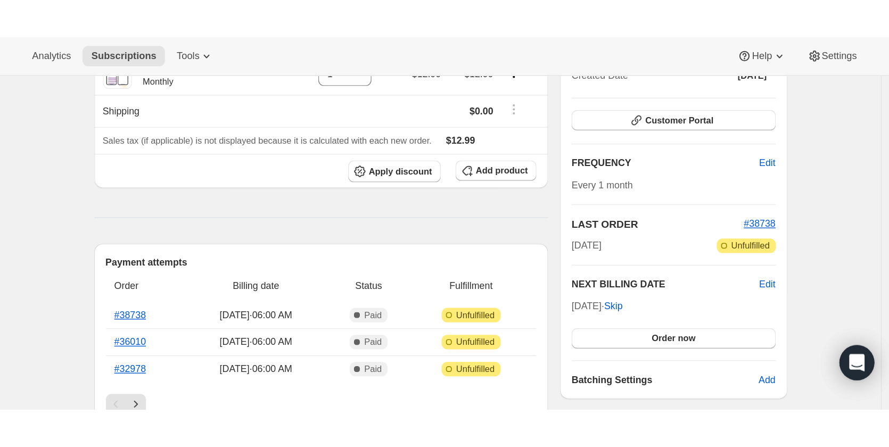
scroll to position [160, 0]
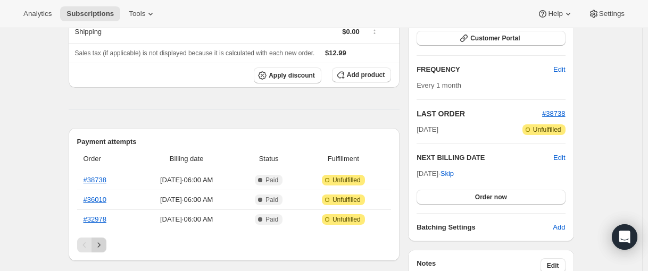
click at [104, 246] on icon "Next" at bounding box center [99, 245] width 11 height 11
click at [104, 245] on icon "Next" at bounding box center [99, 245] width 11 height 11
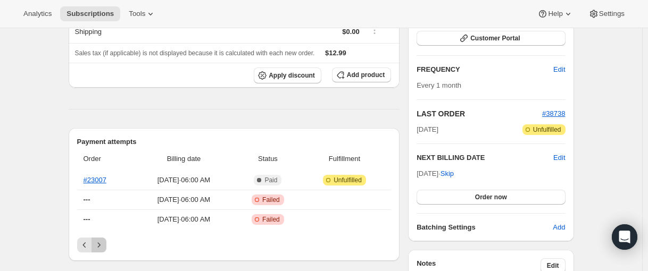
click at [104, 245] on icon "Next" at bounding box center [99, 245] width 11 height 11
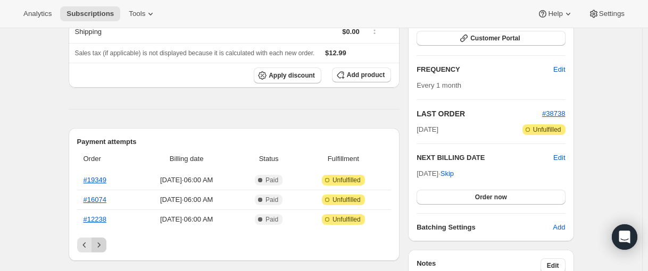
click at [104, 245] on icon "Next" at bounding box center [99, 245] width 11 height 11
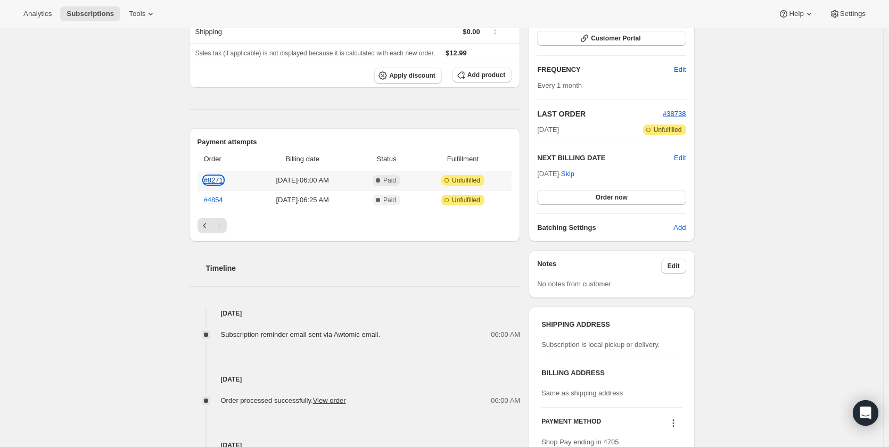
click at [213, 181] on link "#8271" at bounding box center [213, 180] width 19 height 8
click at [219, 202] on link "#4854" at bounding box center [213, 200] width 19 height 8
click at [208, 228] on icon "Previous" at bounding box center [205, 225] width 11 height 11
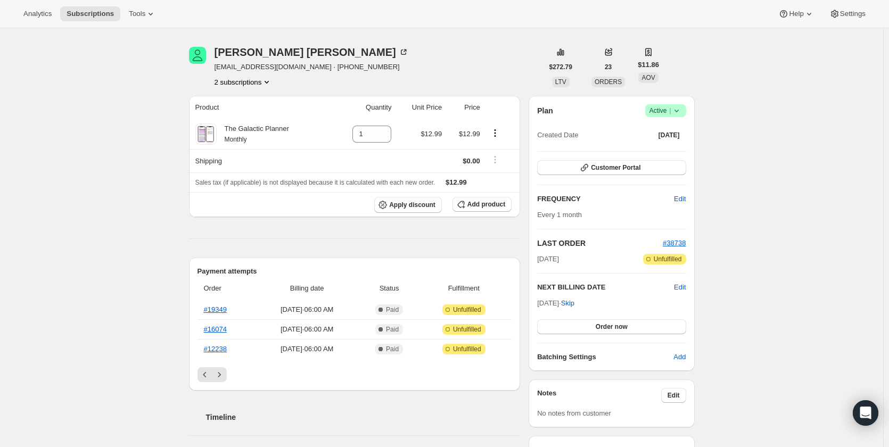
scroll to position [0, 0]
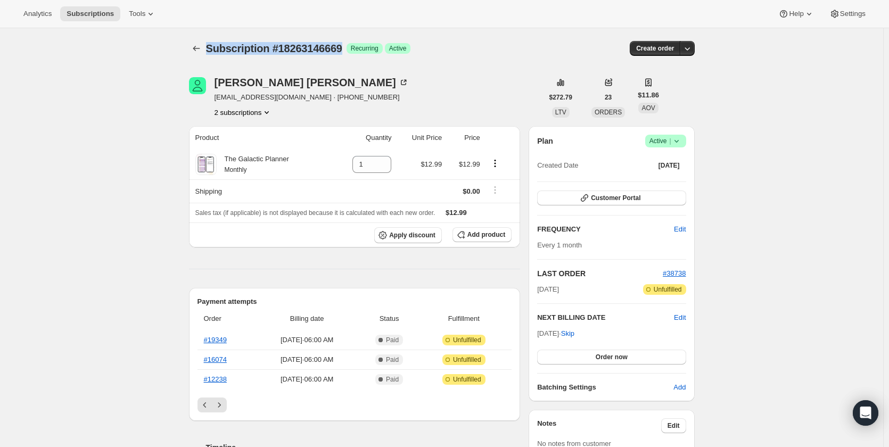
click at [236, 115] on button "2 subscriptions" at bounding box center [243, 112] width 58 height 11
click at [231, 143] on button "19028967597" at bounding box center [245, 150] width 80 height 17
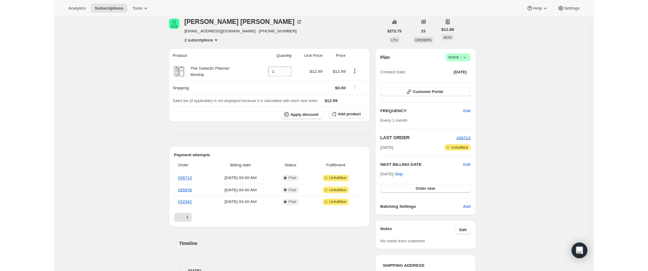
scroll to position [53, 0]
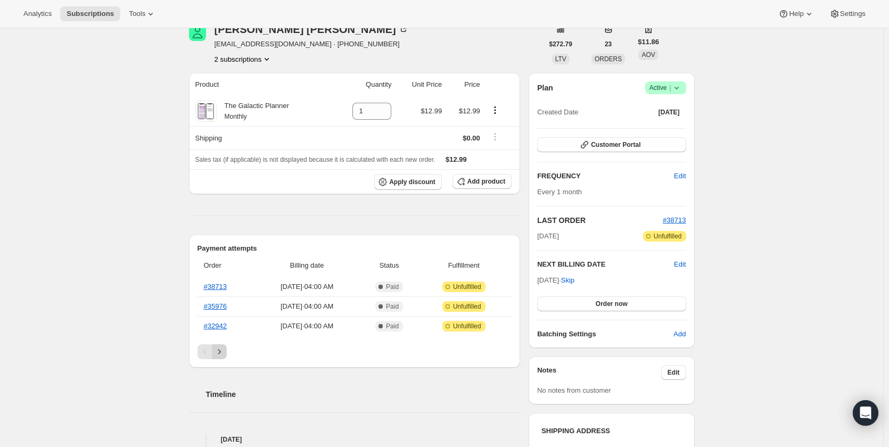
click at [223, 271] on icon "Next" at bounding box center [219, 351] width 11 height 11
click at [220, 271] on link "#8845" at bounding box center [213, 326] width 19 height 8
click at [222, 271] on link "#12748" at bounding box center [215, 287] width 23 height 8
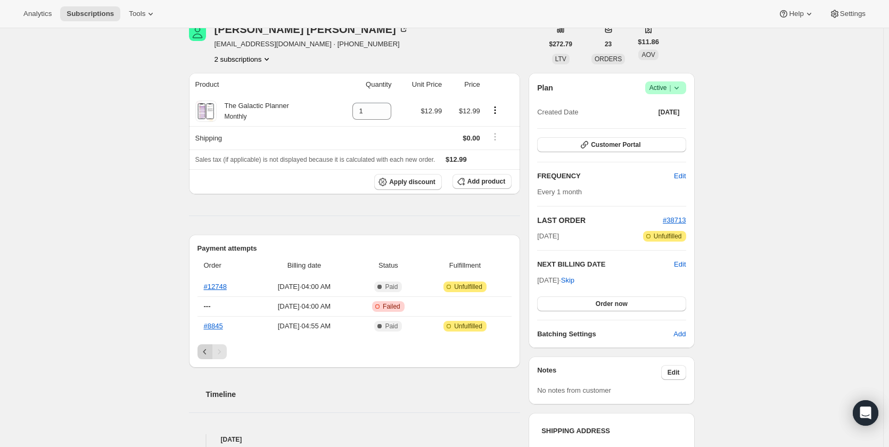
click at [206, 271] on icon "Previous" at bounding box center [205, 351] width 11 height 11
click at [220, 271] on link "#16513" at bounding box center [215, 326] width 23 height 8
click at [218, 271] on link "#19716" at bounding box center [215, 306] width 23 height 8
click at [220, 271] on link "#22877" at bounding box center [215, 287] width 23 height 8
click at [220, 271] on icon "Next" at bounding box center [219, 351] width 11 height 11
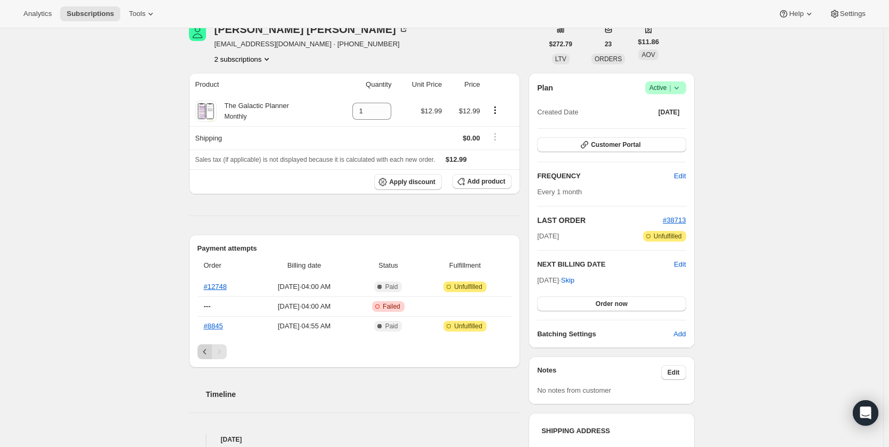
click at [208, 271] on icon "Previous" at bounding box center [205, 351] width 11 height 11
click at [209, 271] on icon "Previous" at bounding box center [205, 351] width 11 height 11
click at [213, 271] on link "#25233" at bounding box center [215, 326] width 23 height 8
click at [221, 271] on link "#27682" at bounding box center [215, 306] width 23 height 8
click at [219, 271] on link "#30595" at bounding box center [215, 287] width 23 height 8
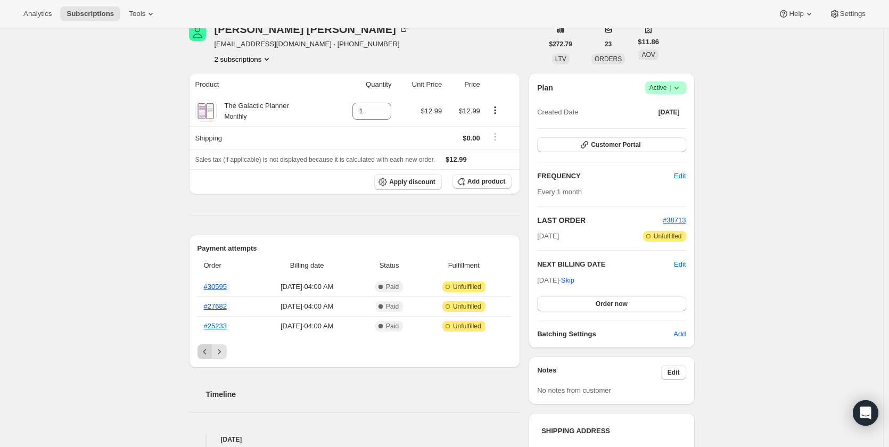
click at [205, 271] on icon "Previous" at bounding box center [205, 351] width 11 height 11
click at [219, 271] on link "#32942" at bounding box center [215, 326] width 23 height 8
click at [223, 271] on link "#35976" at bounding box center [215, 306] width 23 height 8
click at [224, 271] on link "#38713" at bounding box center [215, 287] width 23 height 8
click at [225, 271] on icon "Next" at bounding box center [219, 351] width 11 height 11
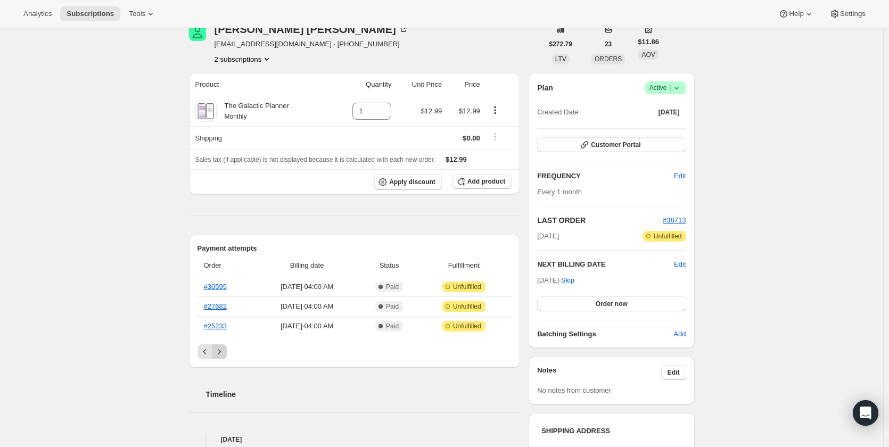
click at [220, 271] on icon "Next" at bounding box center [219, 351] width 11 height 11
click at [221, 271] on button "Next" at bounding box center [219, 351] width 15 height 15
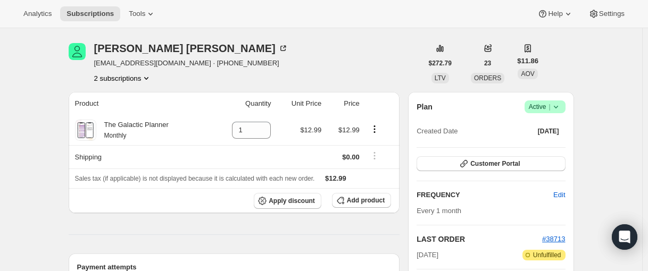
scroll to position [0, 0]
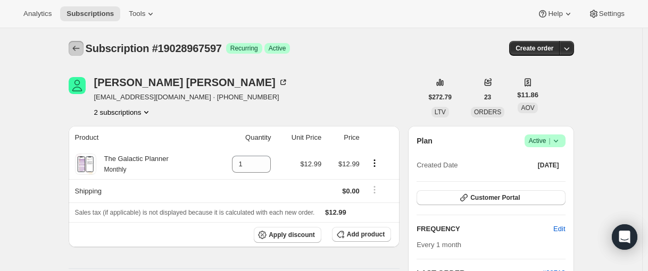
click at [79, 49] on icon "Subscriptions" at bounding box center [76, 48] width 11 height 11
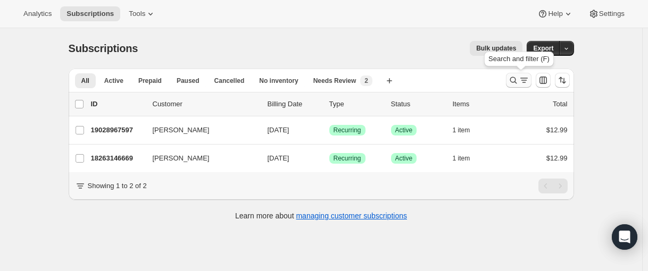
click at [512, 81] on icon "Search and filter results" at bounding box center [513, 80] width 11 height 11
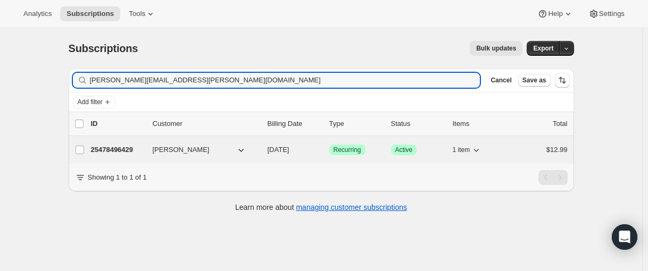
type input "[PERSON_NAME][EMAIL_ADDRESS][PERSON_NAME][DOMAIN_NAME]"
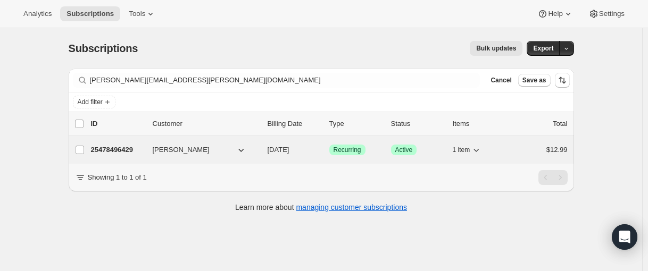
click at [122, 147] on p "25478496429" at bounding box center [117, 150] width 53 height 11
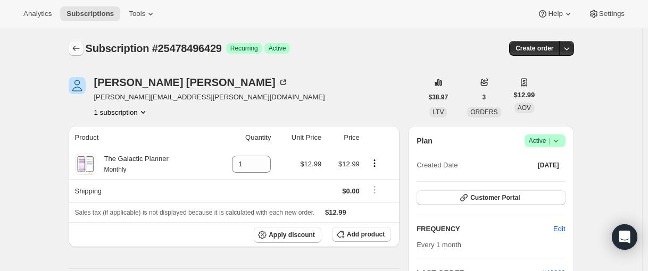
click at [79, 48] on icon "Subscriptions" at bounding box center [76, 48] width 11 height 11
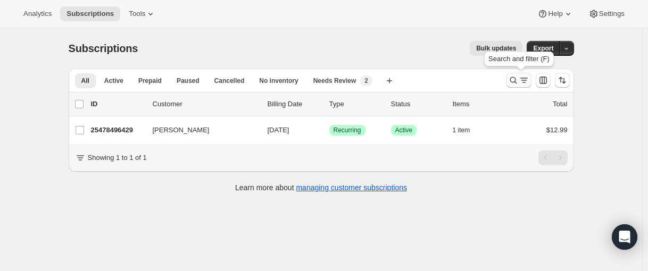
click at [515, 82] on icon "Search and filter results" at bounding box center [513, 80] width 11 height 11
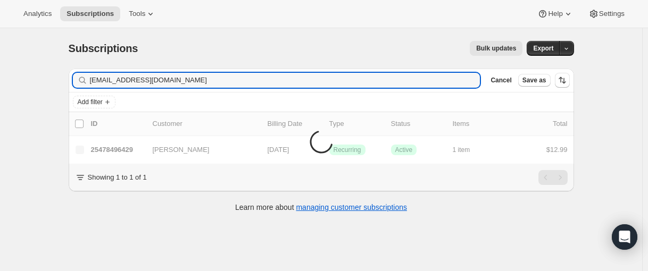
type input "[EMAIL_ADDRESS][DOMAIN_NAME]"
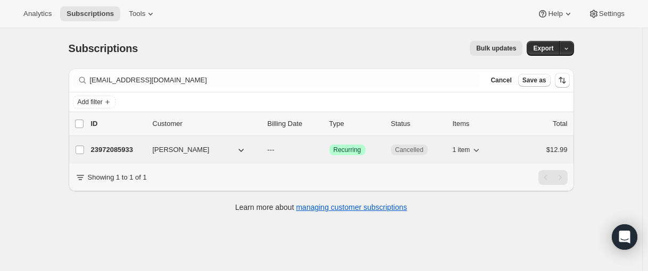
click at [119, 148] on p "23972085933" at bounding box center [117, 150] width 53 height 11
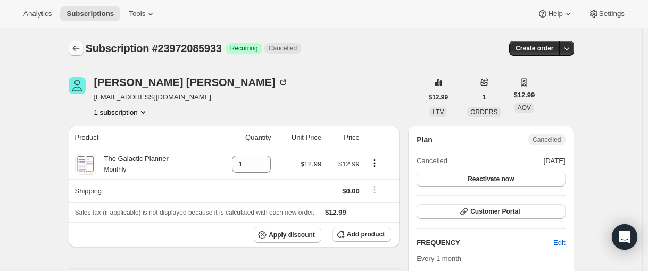
click at [81, 52] on icon "Subscriptions" at bounding box center [76, 48] width 11 height 11
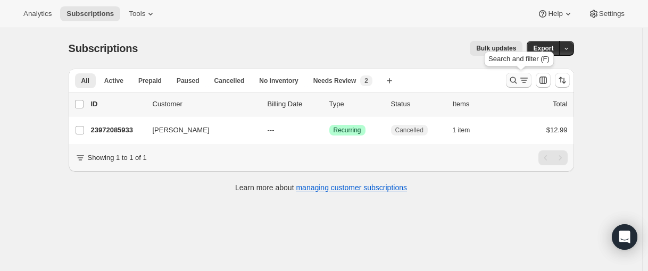
click at [515, 77] on icon "Search and filter results" at bounding box center [513, 80] width 11 height 11
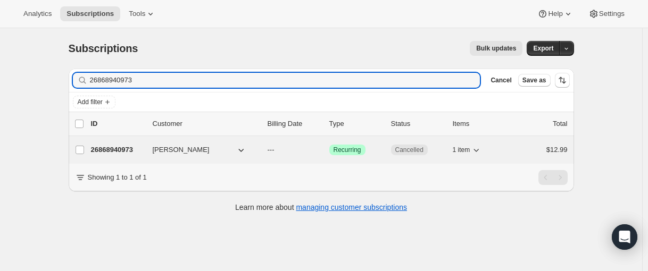
type input "26868940973"
click at [113, 150] on p "26868940973" at bounding box center [117, 150] width 53 height 11
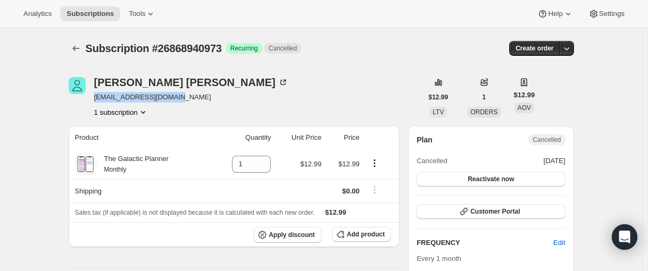
drag, startPoint x: 195, startPoint y: 97, endPoint x: 98, endPoint y: 100, distance: 96.4
click at [98, 100] on div "[PERSON_NAME] [EMAIL_ADDRESS][DOMAIN_NAME] 1 subscription" at bounding box center [246, 97] width 354 height 40
copy span "[EMAIL_ADDRESS][DOMAIN_NAME]"
click at [81, 51] on icon "Subscriptions" at bounding box center [76, 48] width 11 height 11
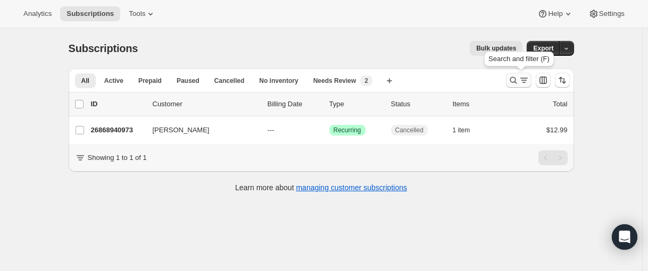
click at [513, 84] on icon "Search and filter results" at bounding box center [513, 80] width 11 height 11
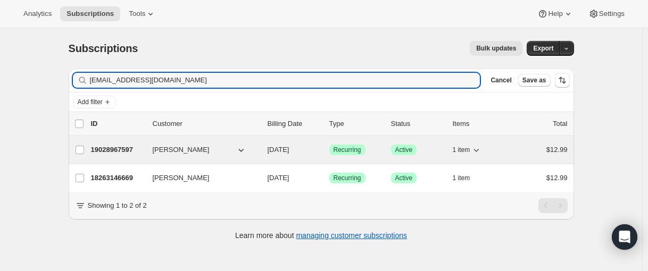
type input "[EMAIL_ADDRESS][DOMAIN_NAME]"
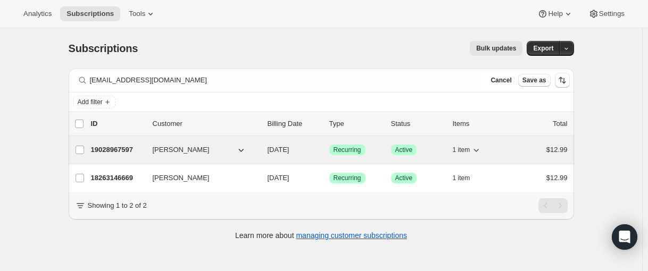
click at [118, 150] on p "19028967597" at bounding box center [117, 150] width 53 height 11
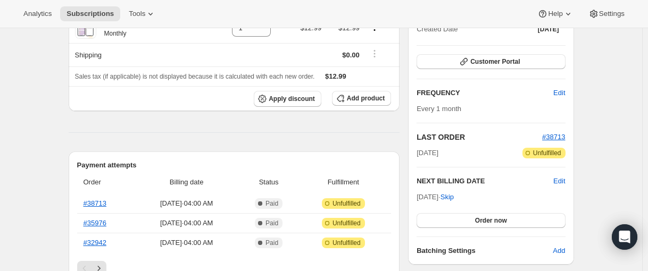
scroll to position [160, 0]
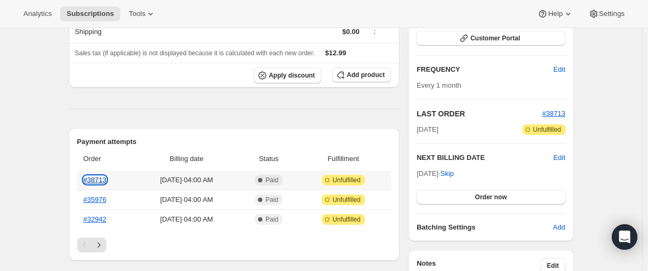
click at [104, 182] on link "#38713" at bounding box center [95, 180] width 23 height 8
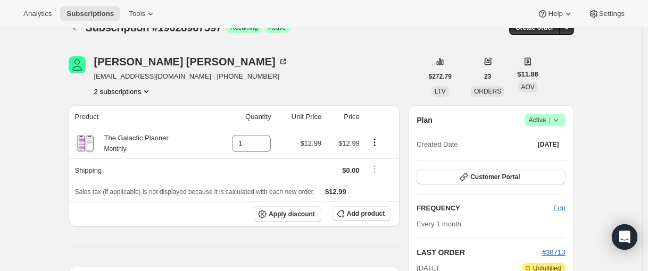
scroll to position [0, 0]
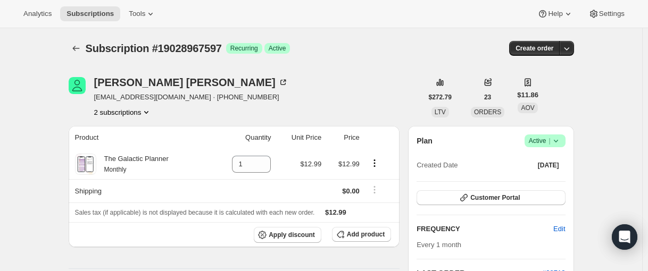
click at [561, 141] on icon at bounding box center [556, 141] width 11 height 11
click at [548, 178] on span "Cancel subscription" at bounding box center [544, 180] width 60 height 8
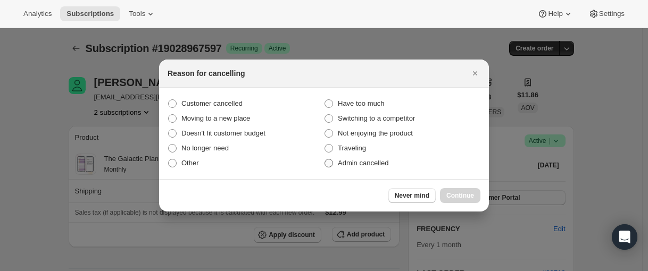
click at [330, 162] on span ":r1v9:" at bounding box center [329, 163] width 9 height 9
click at [325, 160] on input "Admin cancelled" at bounding box center [325, 159] width 1 height 1
radio input "true"
click at [460, 197] on span "Continue" at bounding box center [460, 196] width 28 height 9
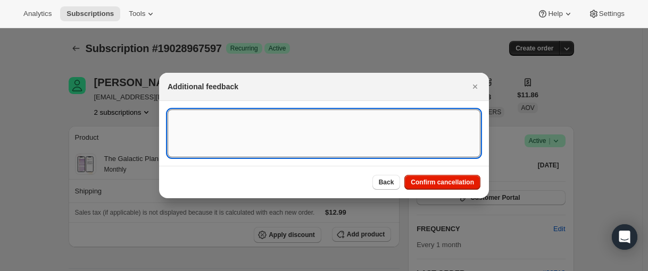
click at [205, 118] on textarea ":r1v9:" at bounding box center [324, 134] width 313 height 48
type textarea "Duplicate subscription."
click at [420, 179] on span "Confirm cancellation" at bounding box center [442, 182] width 63 height 9
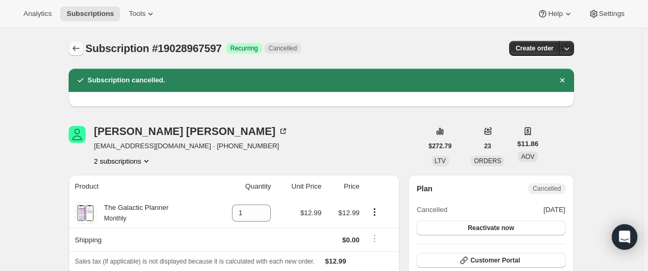
click at [79, 50] on icon "Subscriptions" at bounding box center [76, 48] width 11 height 11
